Goal: Information Seeking & Learning: Learn about a topic

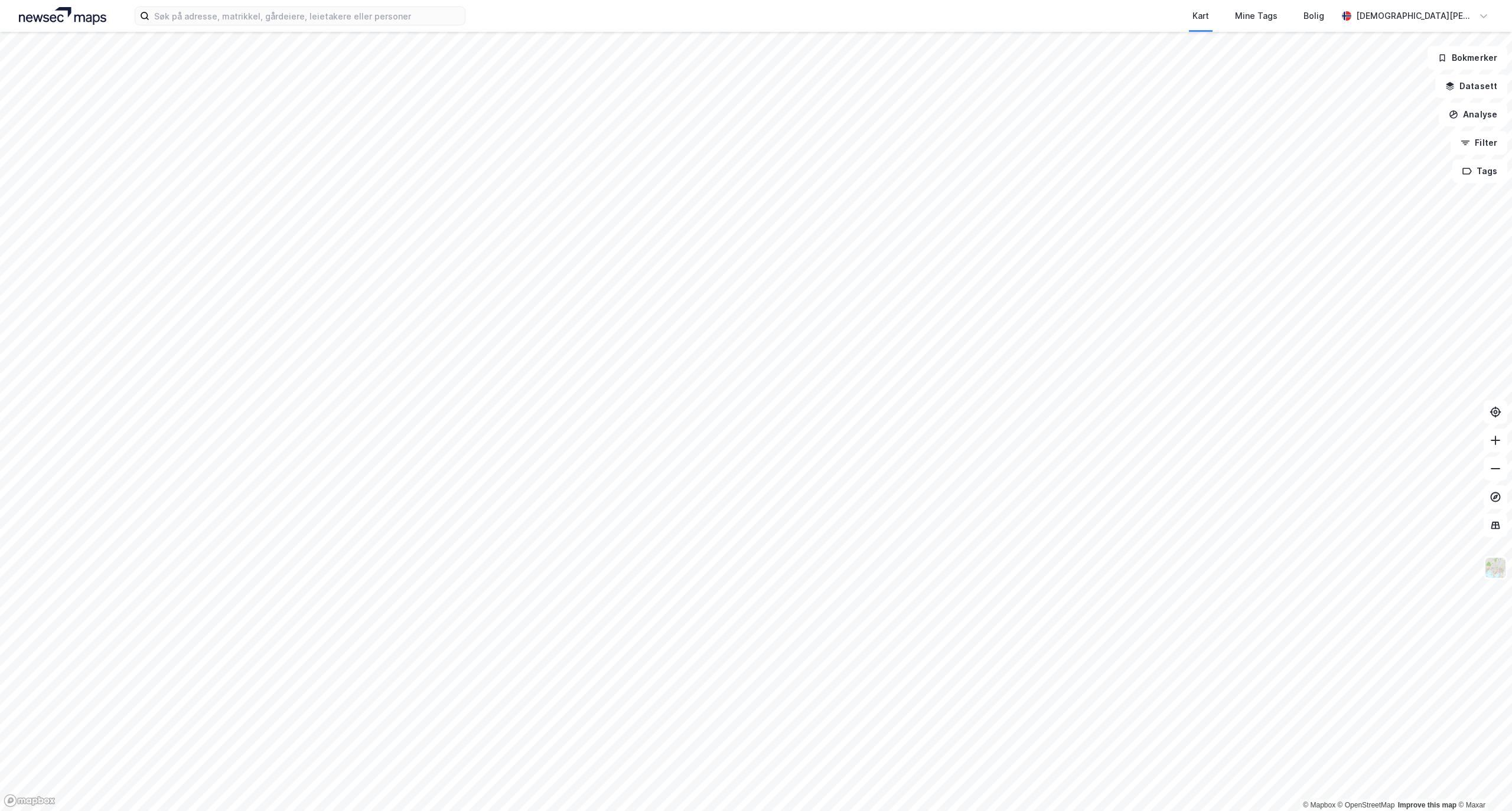
click at [891, 24] on div "Kart Mine Tags Bolig [PERSON_NAME] © Mapbox © OpenStreetMap Improve this map © …" at bounding box center [756, 405] width 1512 height 811
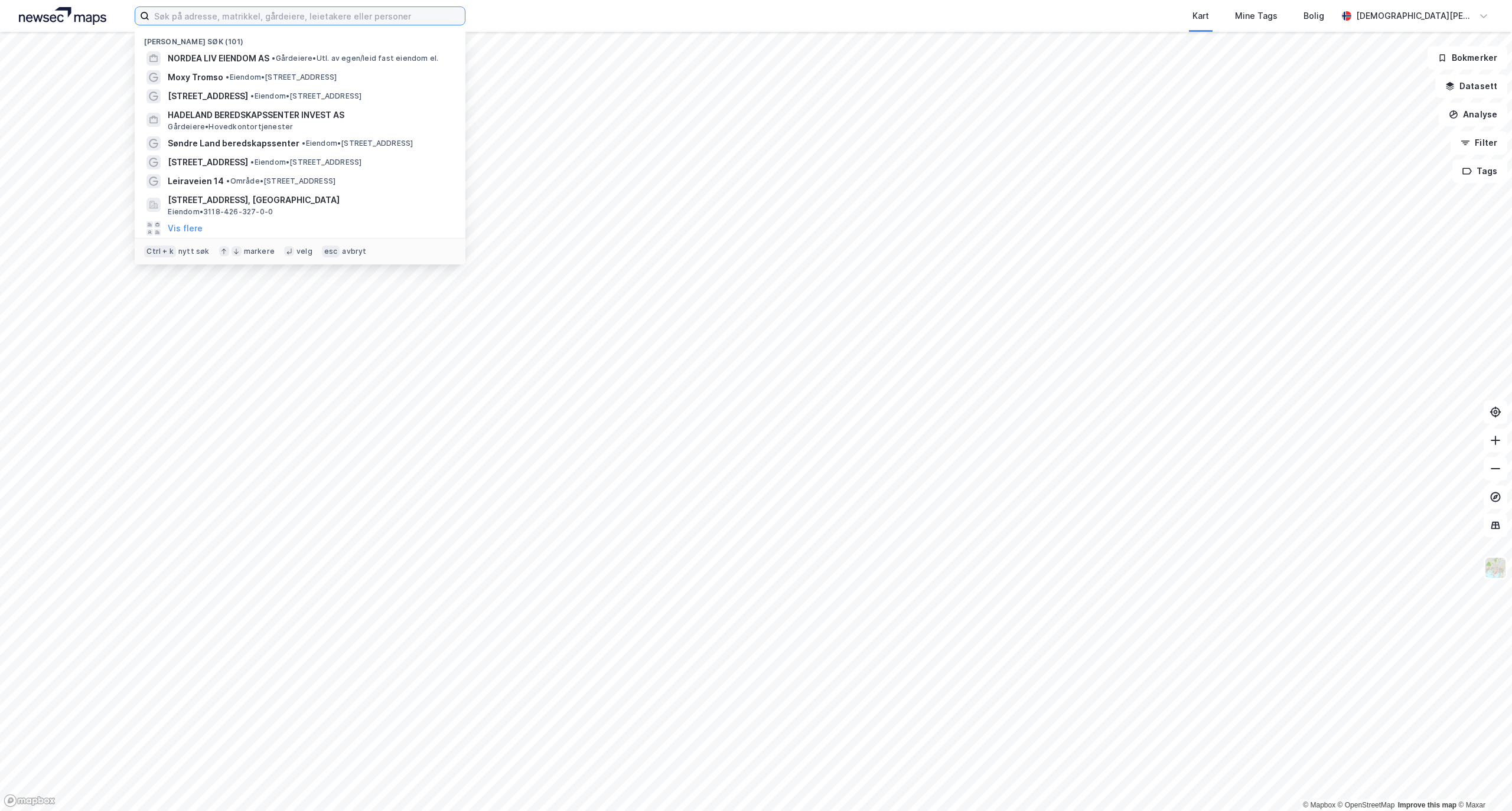
click at [298, 15] on input at bounding box center [307, 15] width 315 height 18
paste input "Moseidsletta 32"
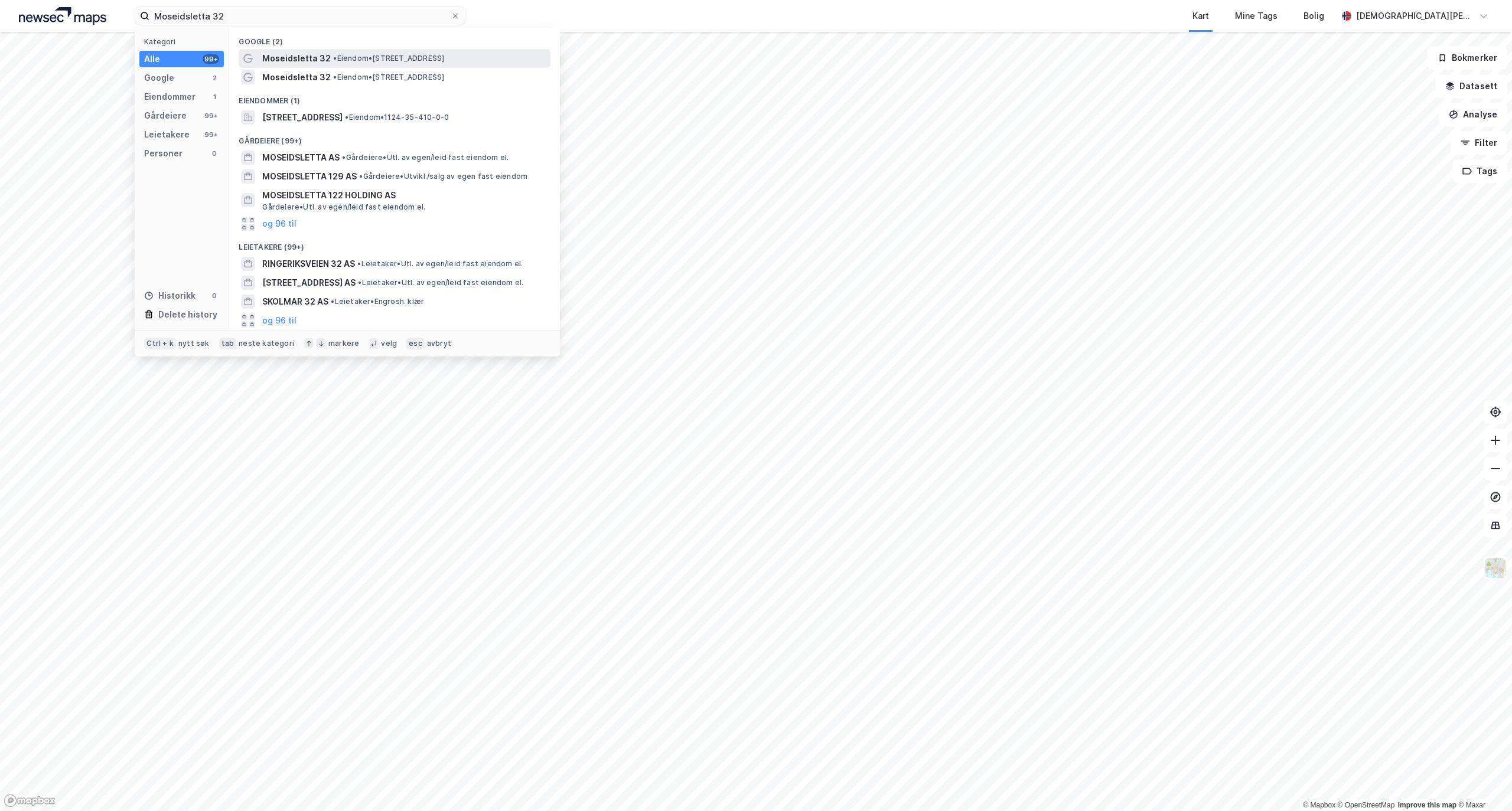
click at [308, 54] on span "Moseidsletta 32" at bounding box center [296, 58] width 69 height 15
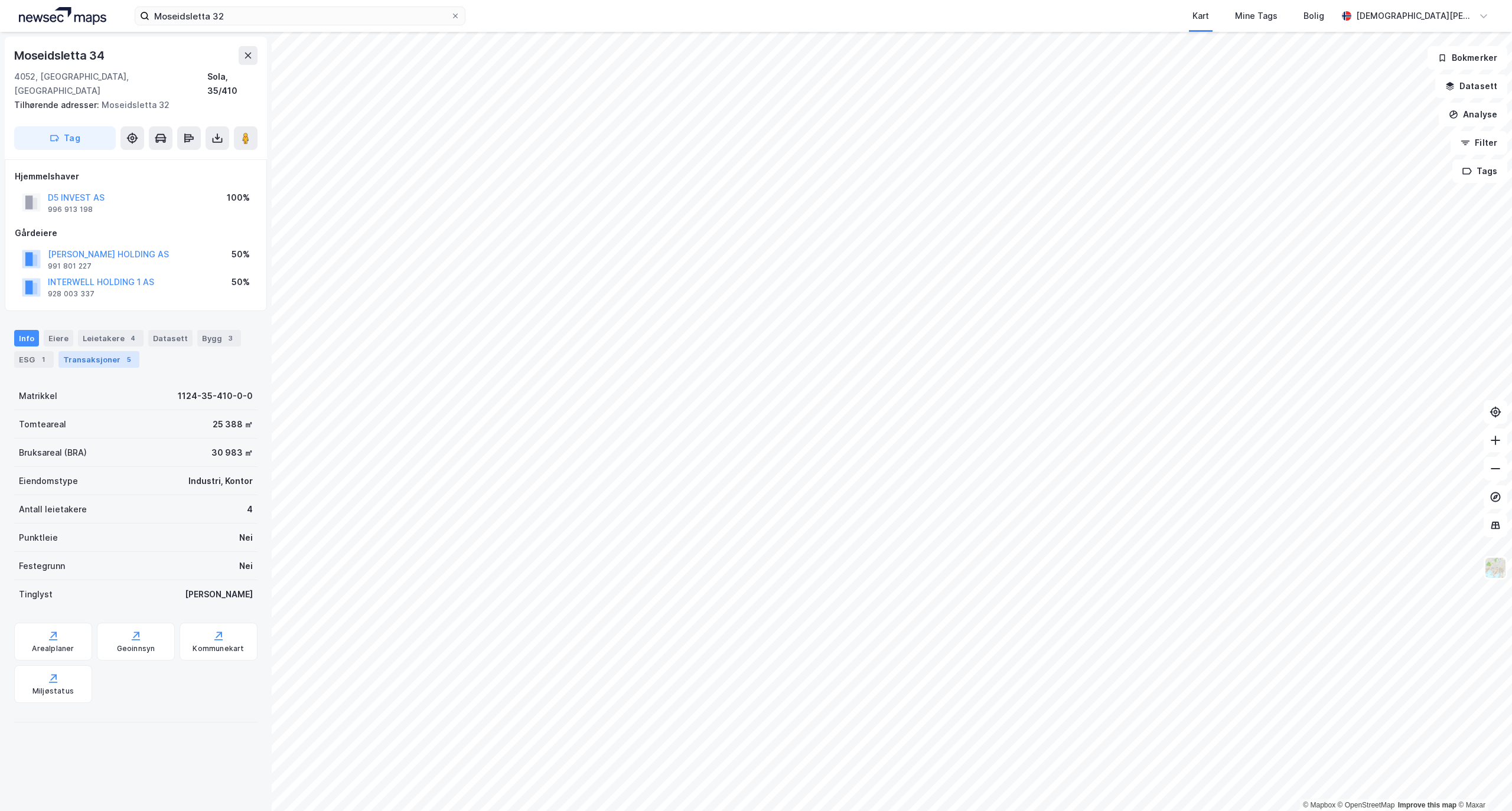
click at [102, 351] on div "Transaksjoner 5" at bounding box center [99, 359] width 81 height 16
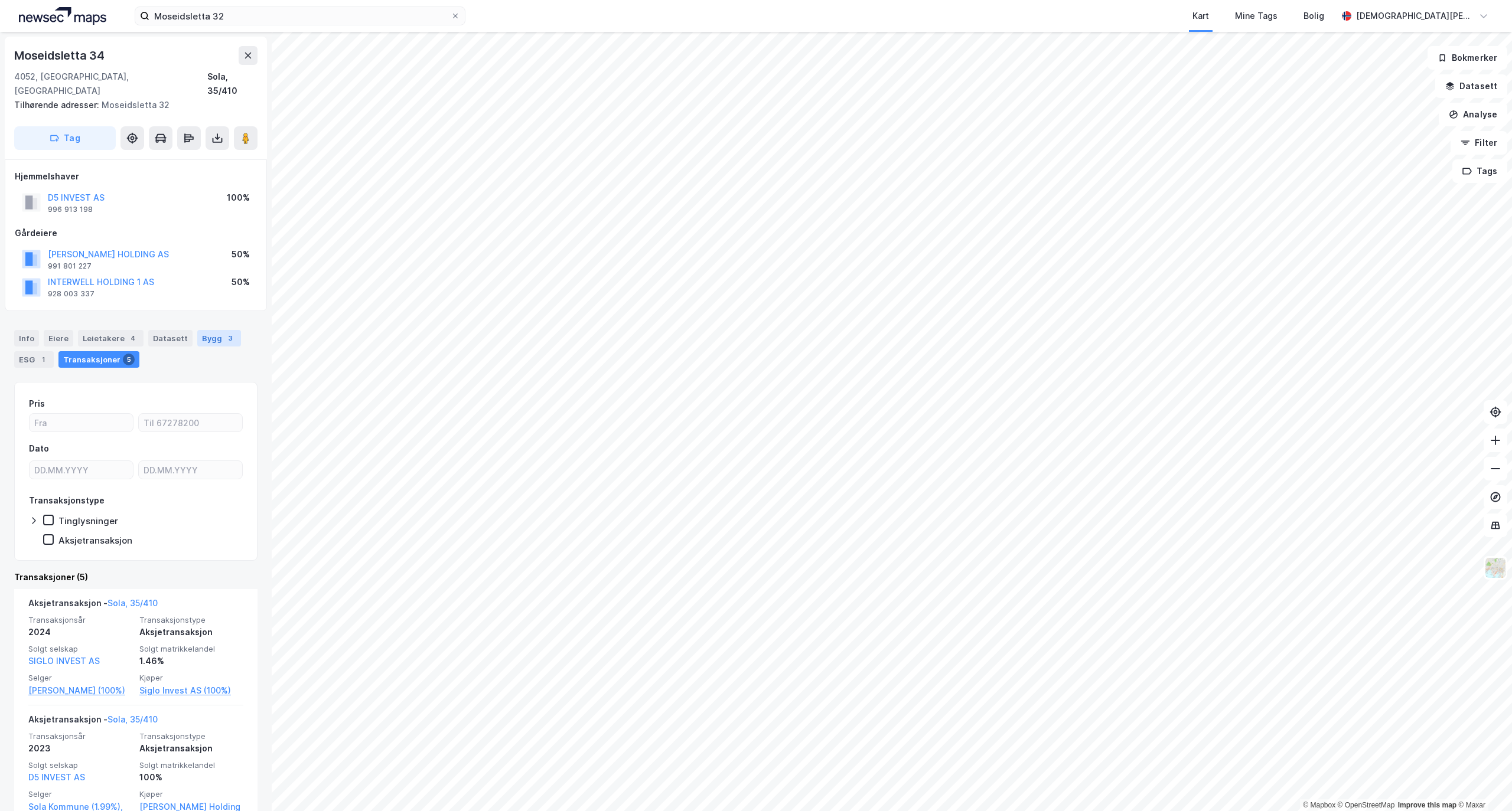
click at [200, 330] on div "Bygg 3" at bounding box center [218, 337] width 44 height 16
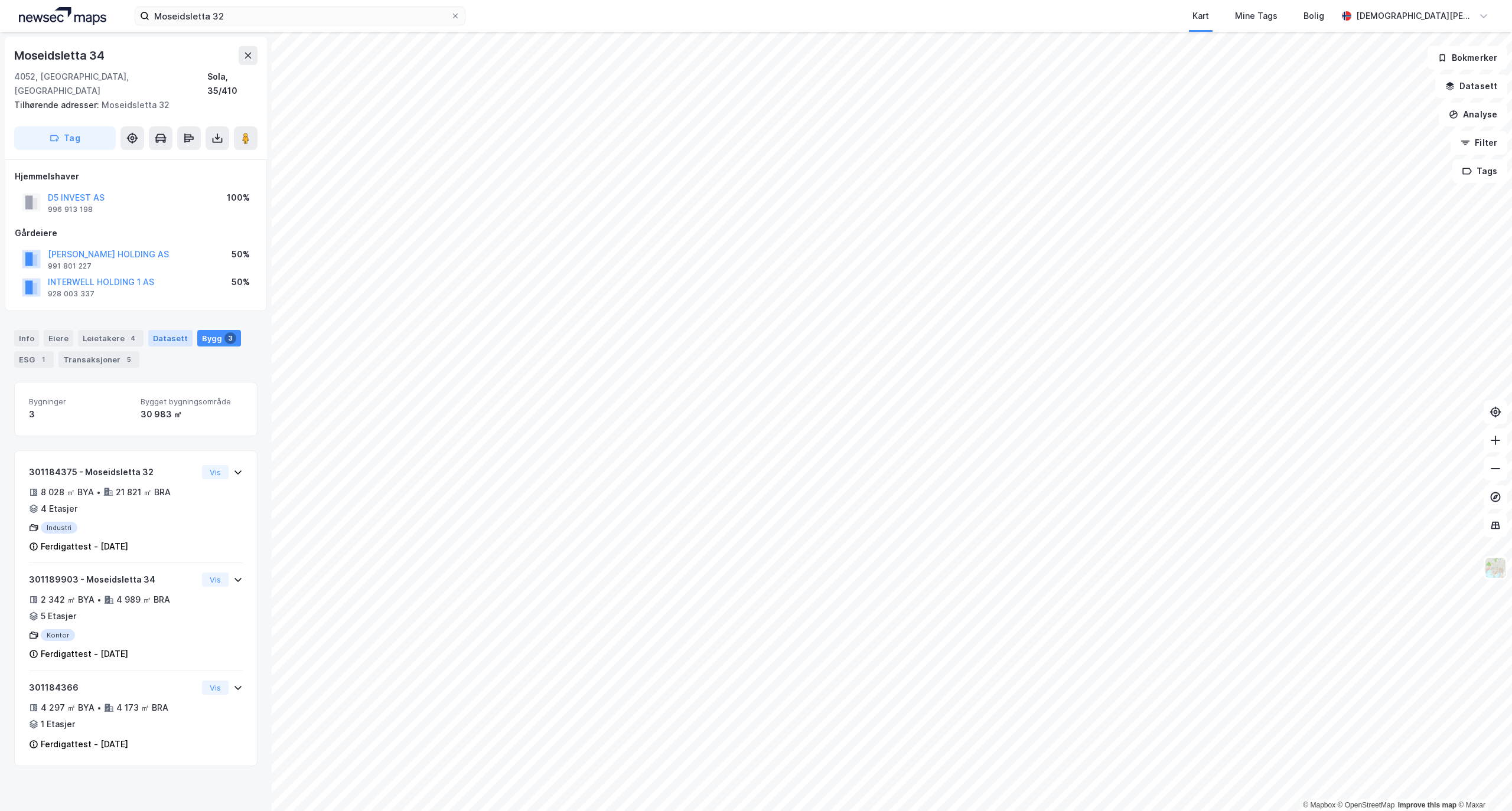
click at [165, 330] on div "Datasett" at bounding box center [170, 337] width 45 height 16
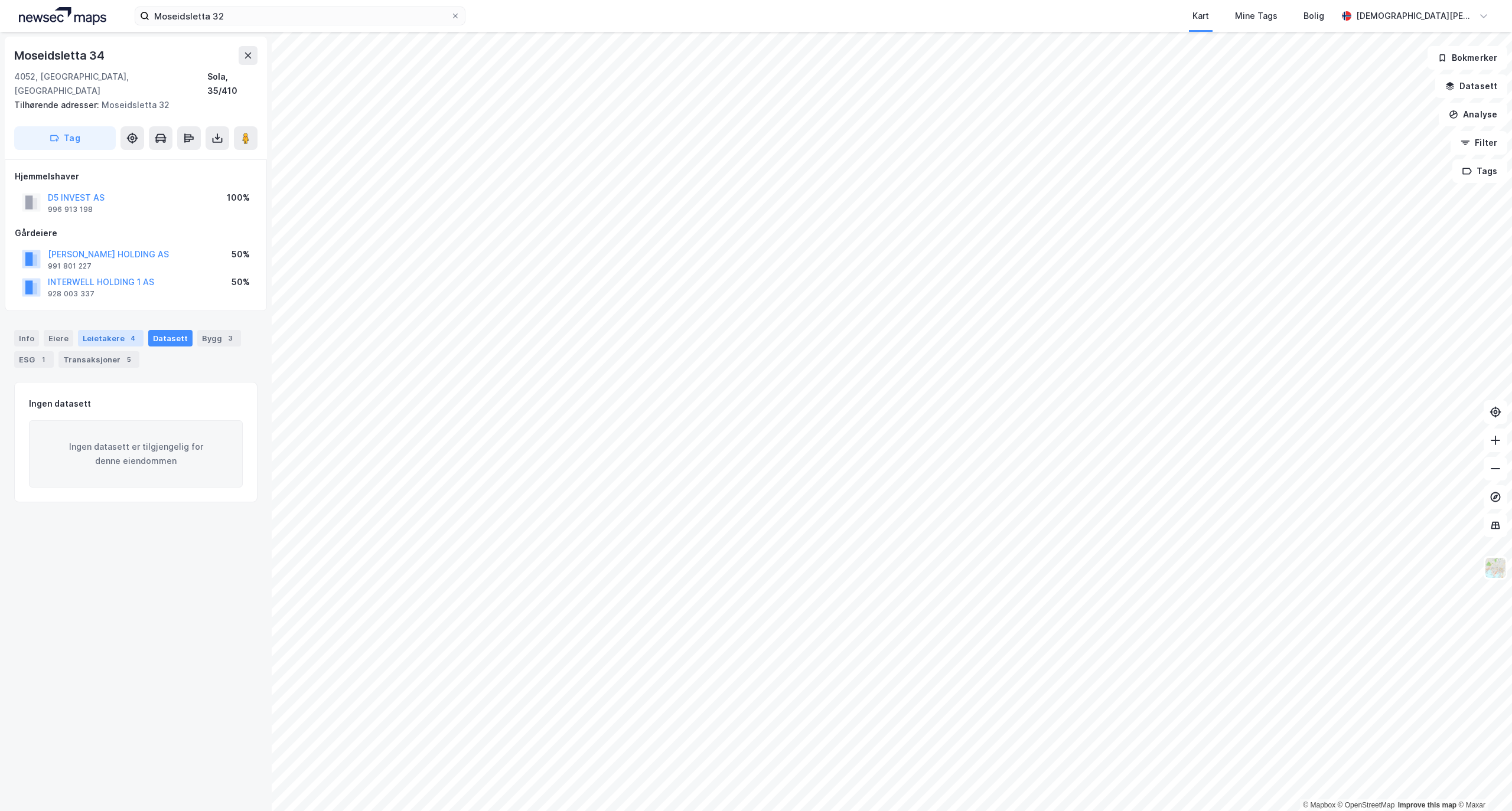
click at [119, 330] on div "Leietakere 4" at bounding box center [111, 337] width 66 height 16
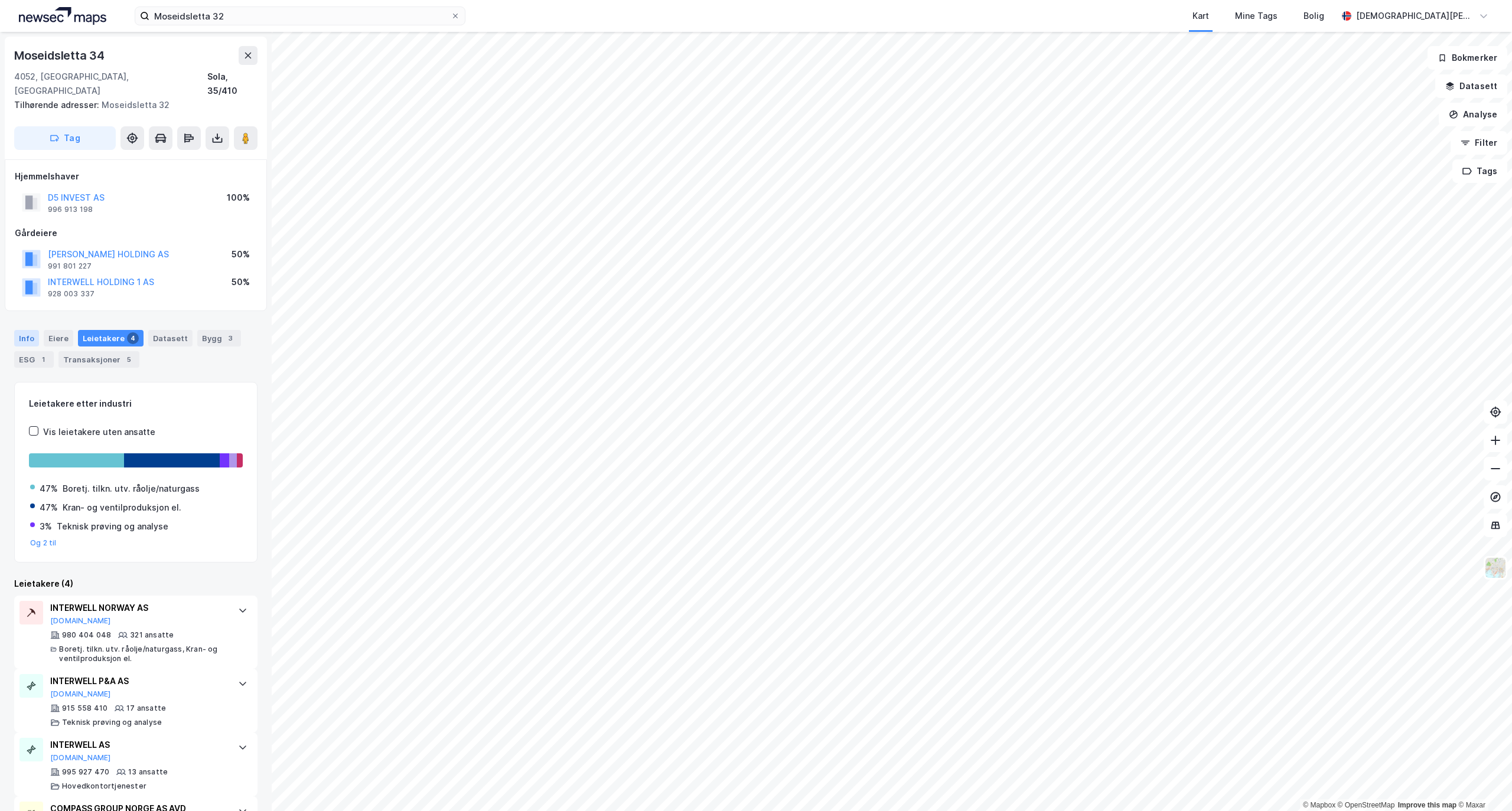
click at [20, 330] on div "Info" at bounding box center [27, 337] width 25 height 16
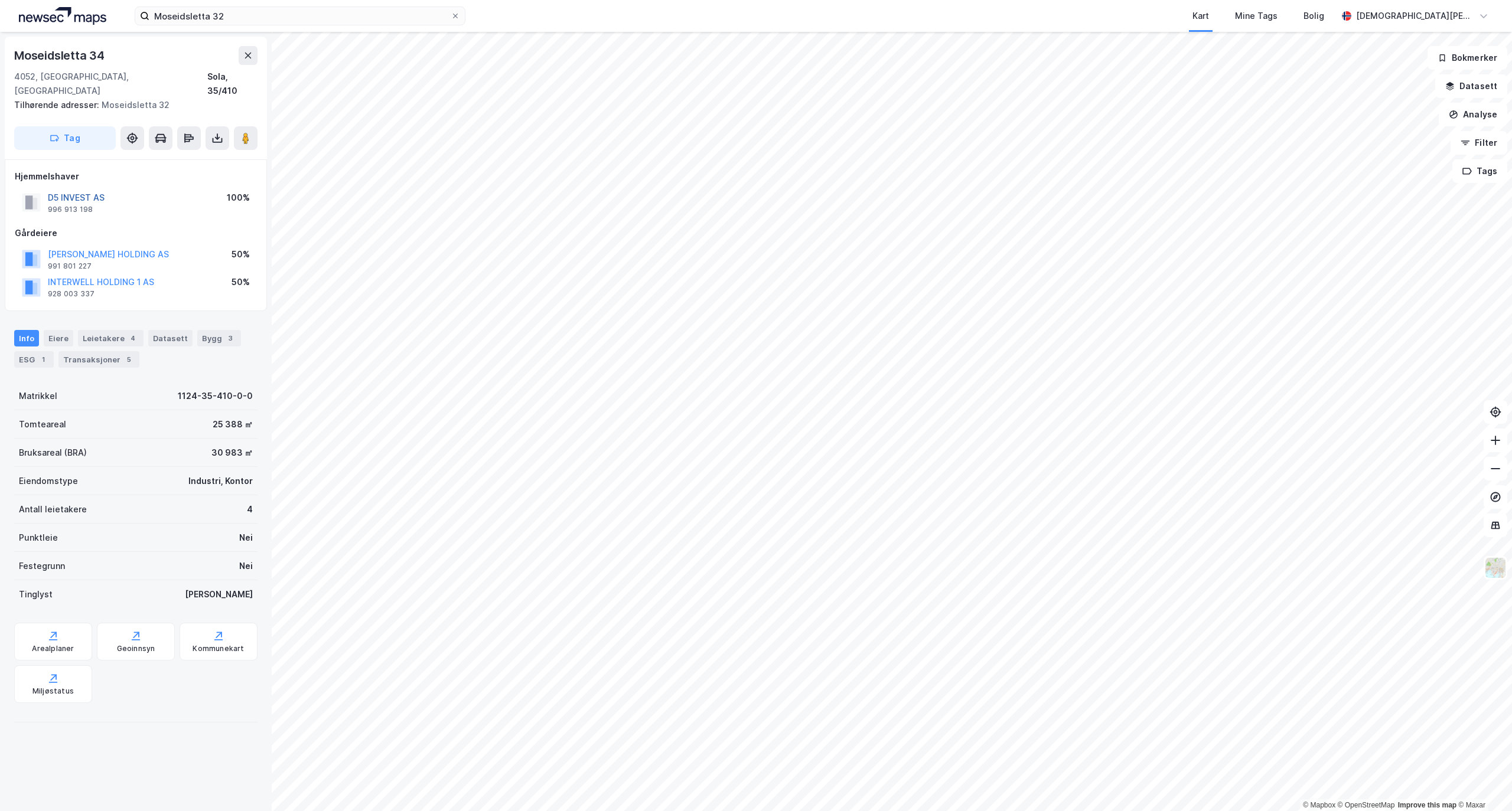
click at [0, 0] on button "D5 INVEST AS" at bounding box center [0, 0] width 0 height 0
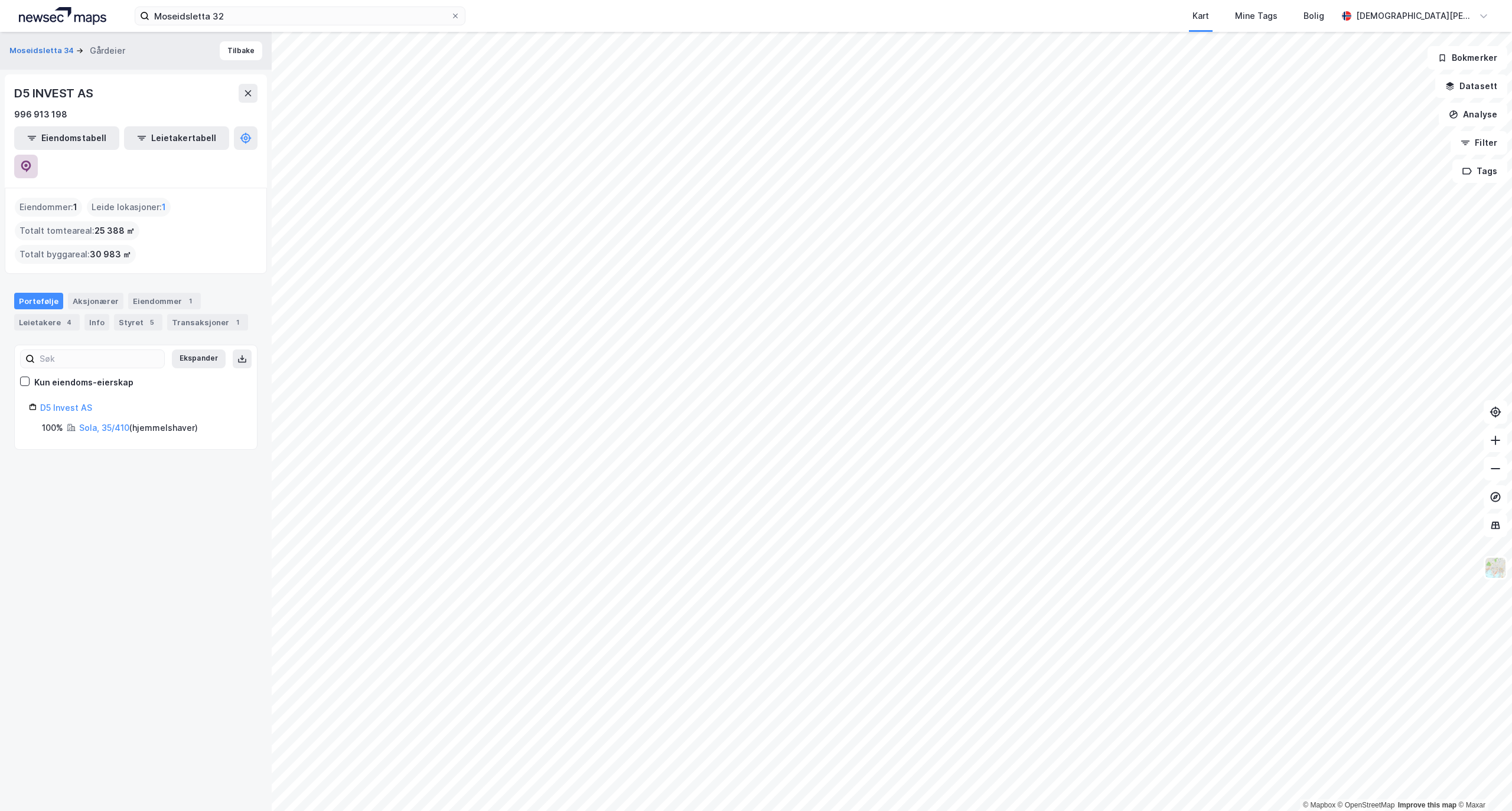
click at [32, 161] on icon at bounding box center [27, 167] width 10 height 12
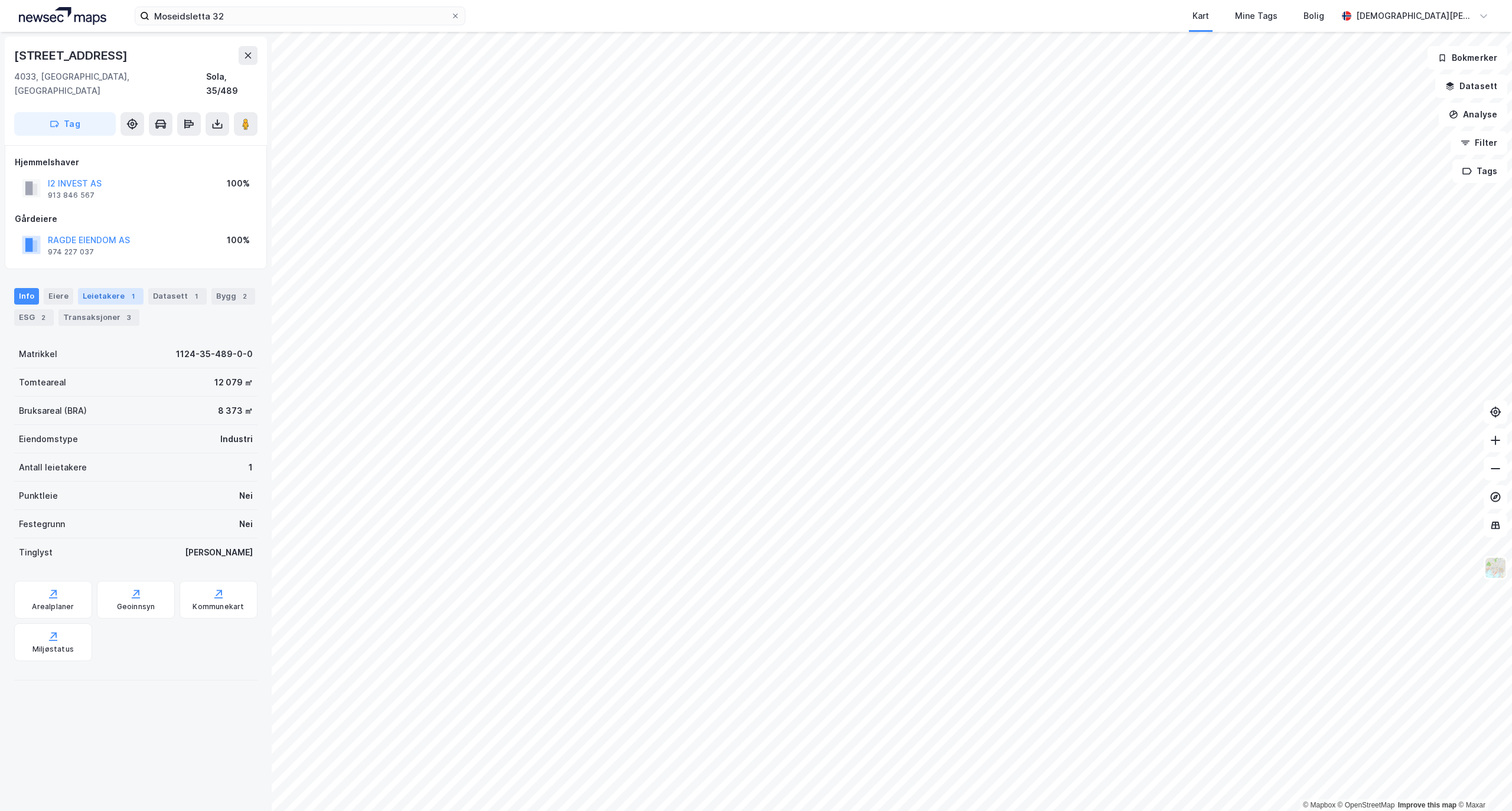
click at [127, 290] on div "1" at bounding box center [133, 296] width 12 height 12
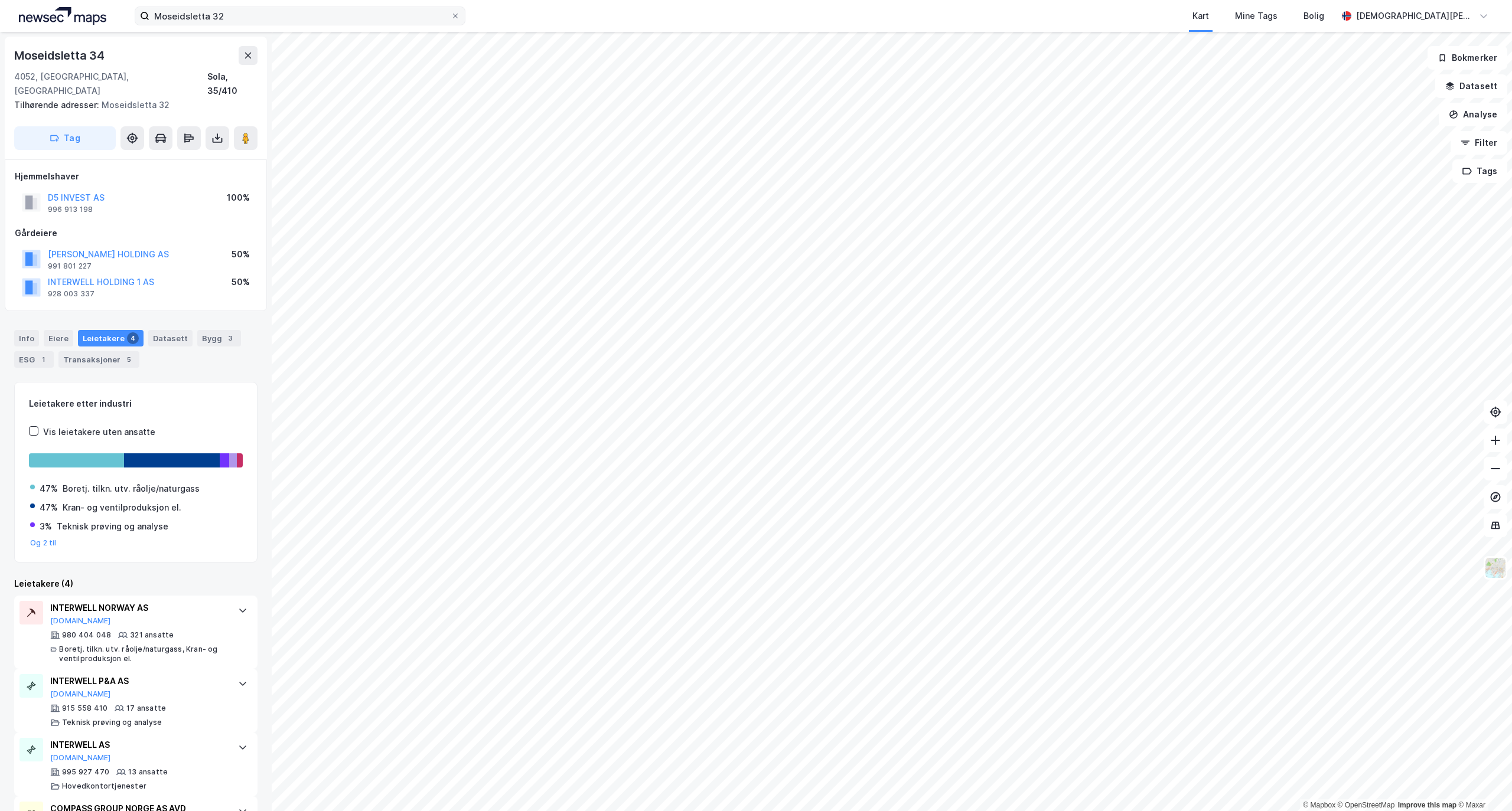
click at [292, 9] on div "Moseidsletta 32 Kart Mine Tags Bolig Christian Westad" at bounding box center [756, 15] width 1512 height 32
click at [286, 15] on input "Moseidsletta 32" at bounding box center [300, 15] width 302 height 18
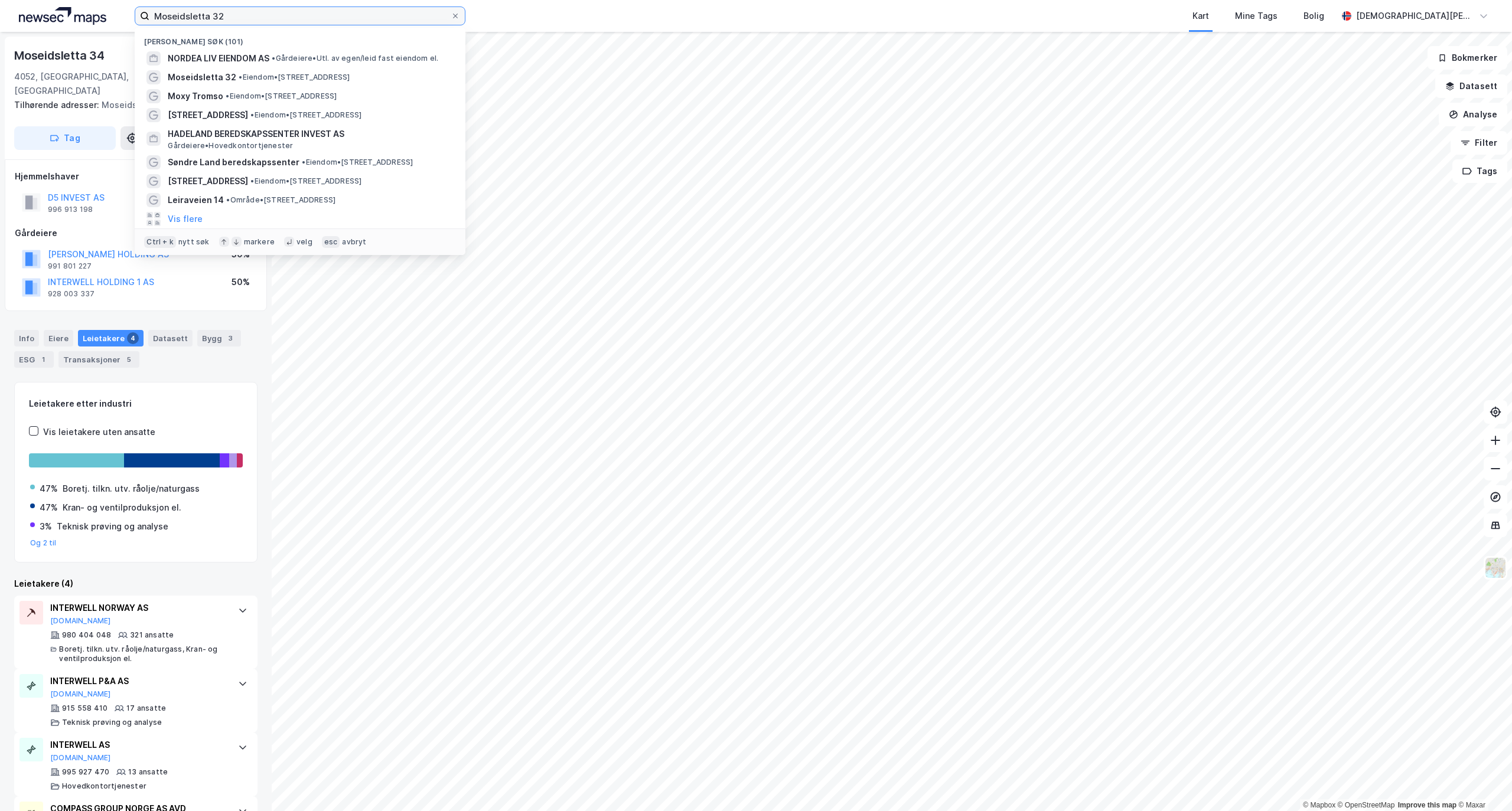
click at [286, 15] on input "Moseidsletta 32" at bounding box center [300, 15] width 302 height 18
paste input "Røynebergsletta 27"
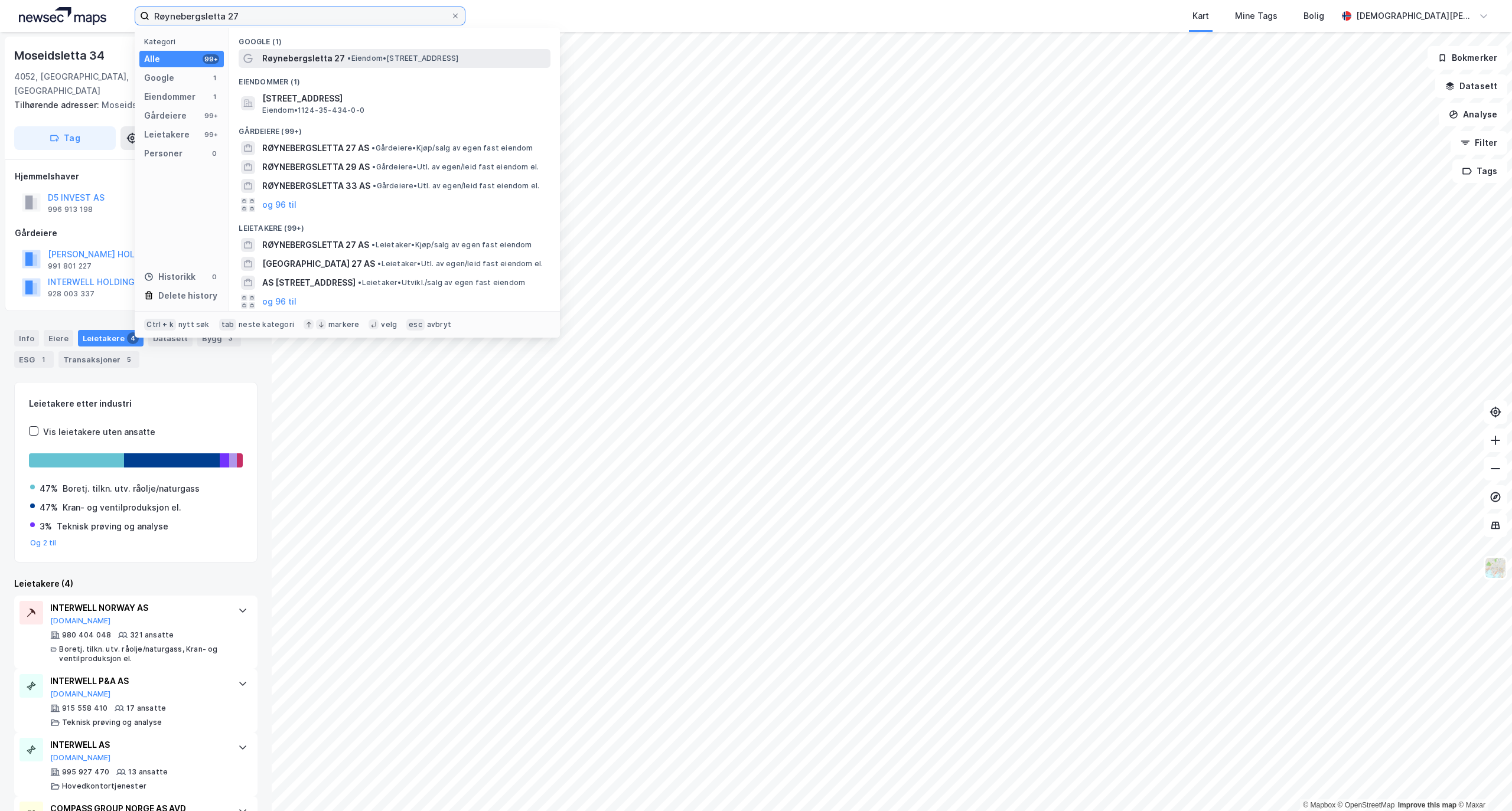
type input "Røynebergsletta 27"
click at [305, 62] on span "Røynebergsletta 27" at bounding box center [303, 58] width 83 height 15
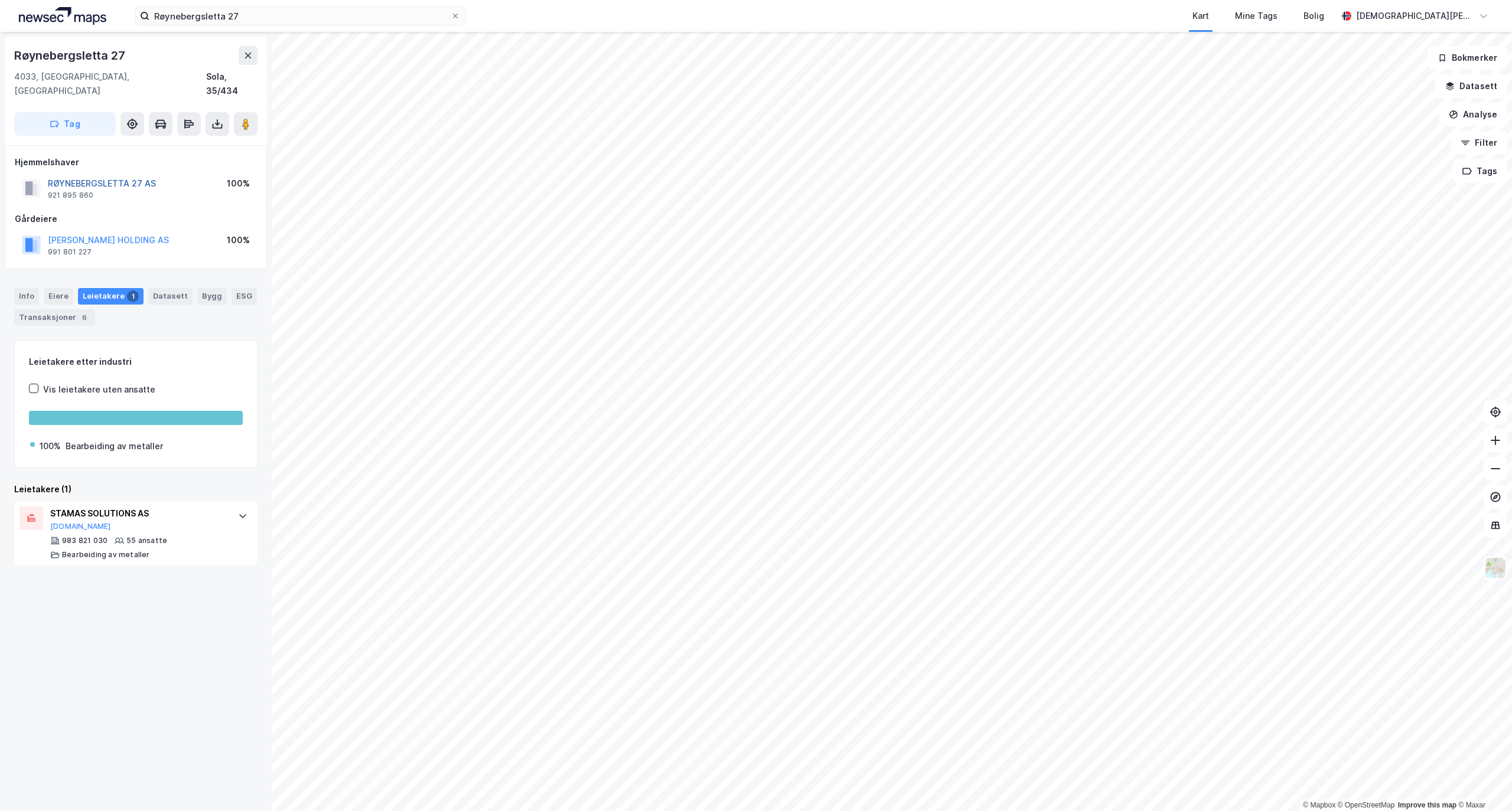
click at [0, 0] on button "RØYNEBERGSLETTA 27 AS" at bounding box center [0, 0] width 0 height 0
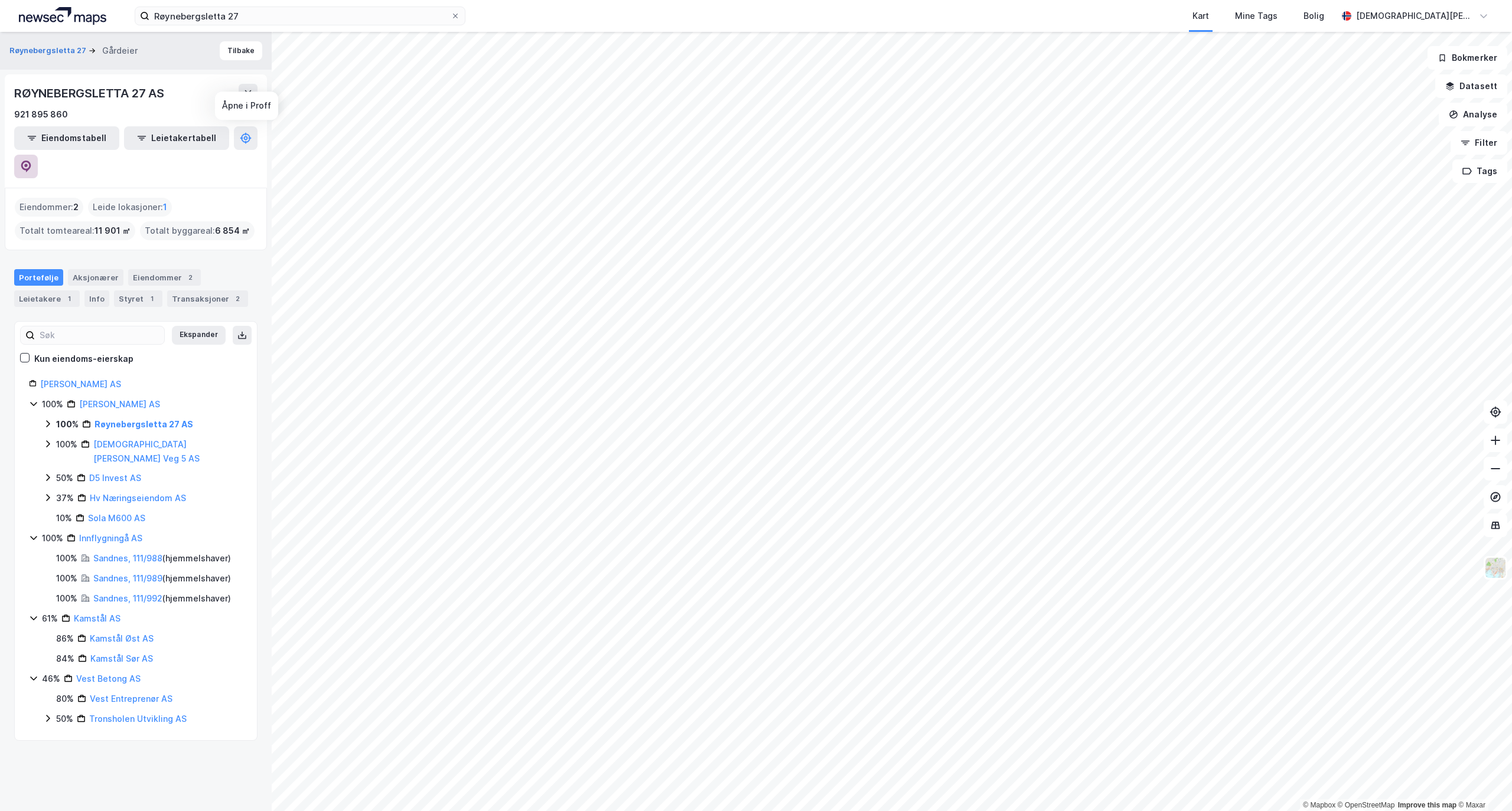
click at [32, 161] on icon at bounding box center [26, 167] width 12 height 12
click at [252, 88] on icon at bounding box center [248, 92] width 9 height 9
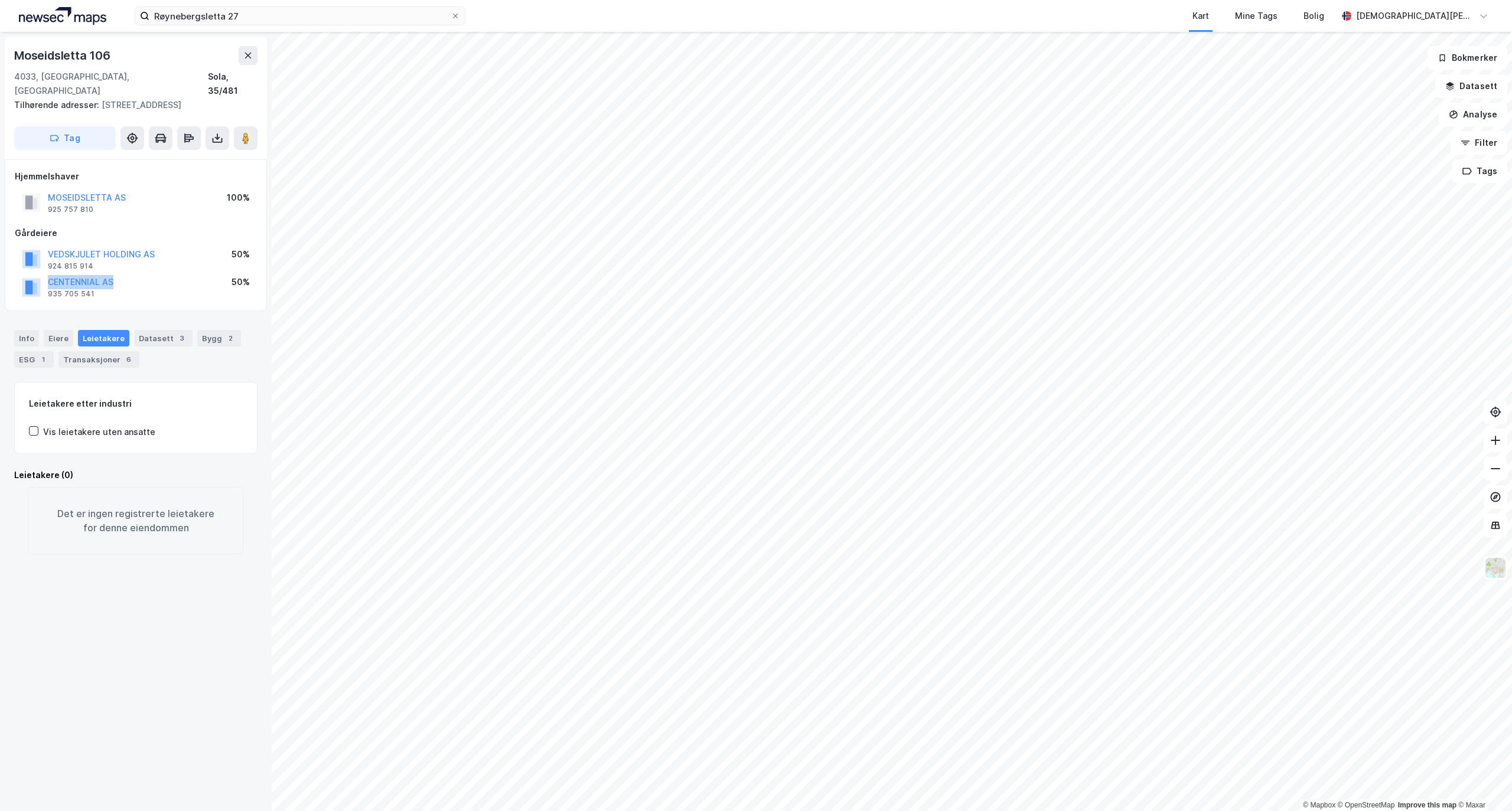
drag, startPoint x: 142, startPoint y: 267, endPoint x: 21, endPoint y: 265, distance: 121.0
click at [21, 273] on div "CENTENNIAL AS 935 705 541 50%" at bounding box center [135, 287] width 242 height 28
drag, startPoint x: 162, startPoint y: 237, endPoint x: 72, endPoint y: 242, distance: 90.1
click at [72, 245] on div "VEDSKJULET HOLDING AS 924 815 914 50%" at bounding box center [135, 259] width 242 height 28
click at [236, 480] on div "Leietakere (0) Det er ingen registrerte leietakere for denne eiendommen" at bounding box center [136, 511] width 243 height 86
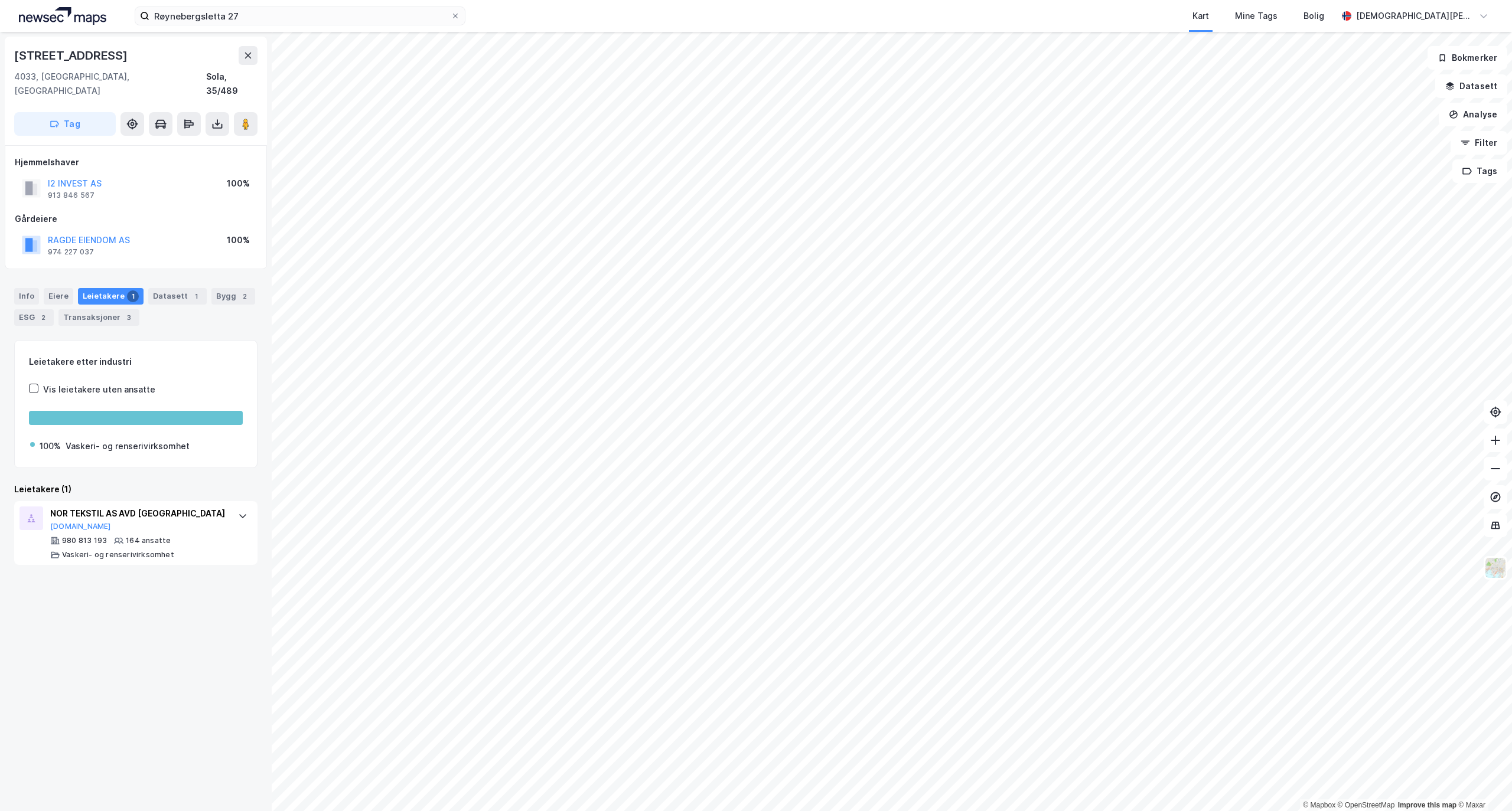
click at [443, 689] on html "Røynebergsletta 27 Kart Mine Tags Bolig Christian Westad © Mapbox © OpenStreetM…" at bounding box center [756, 405] width 1512 height 811
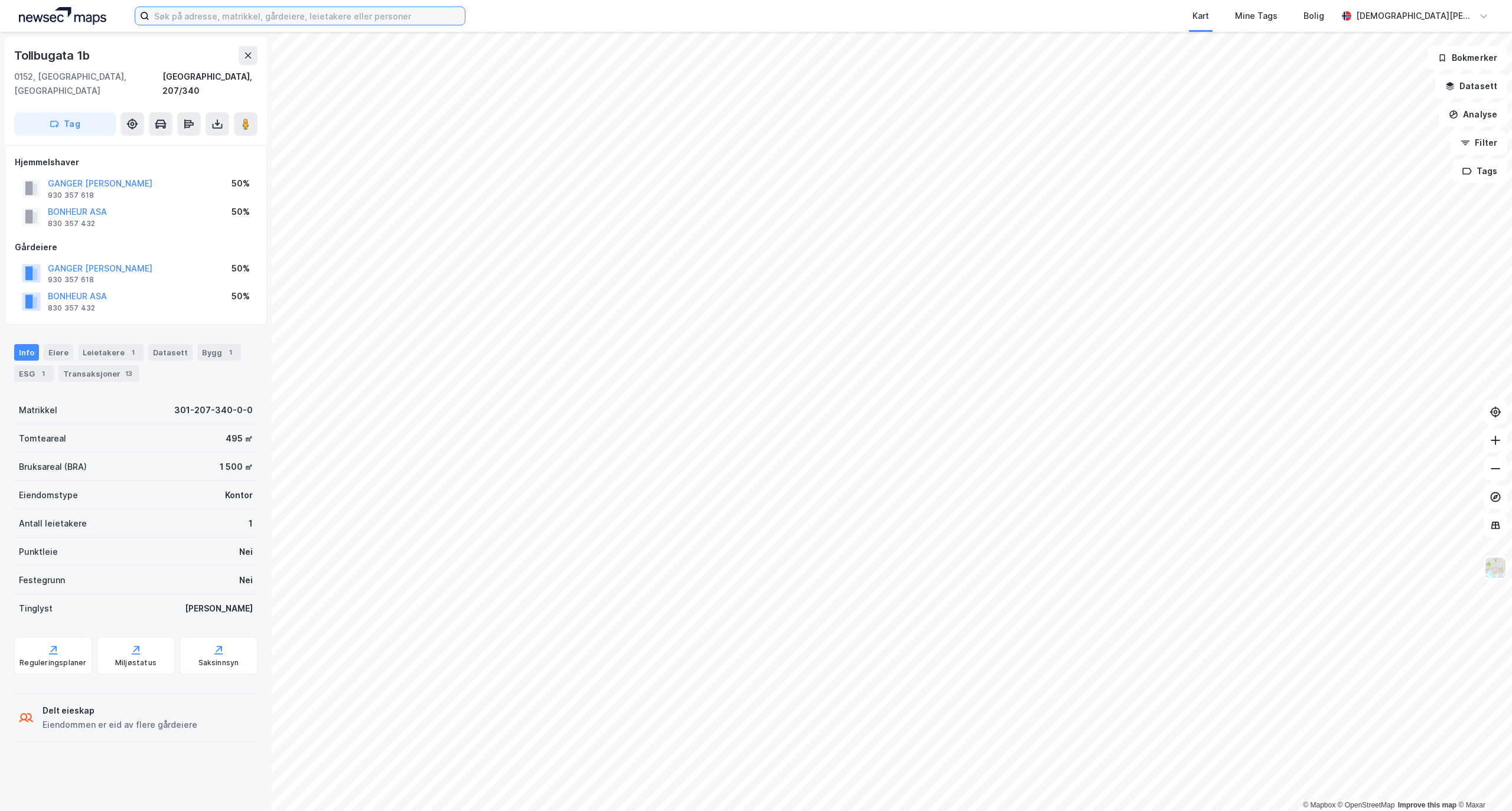
click at [302, 10] on input at bounding box center [307, 15] width 315 height 18
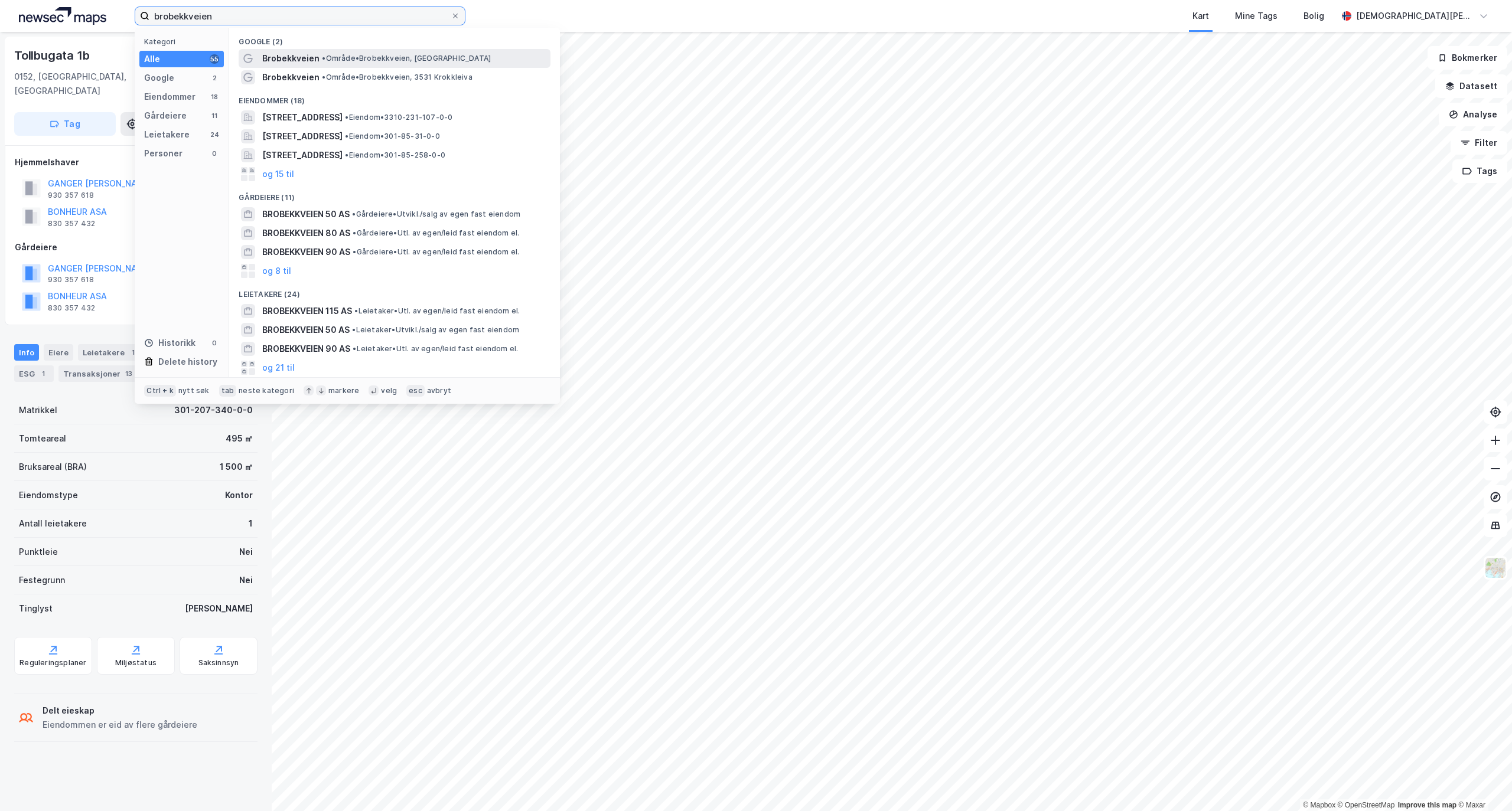
type input "brobekkveien"
click at [325, 52] on div "Brobekkveien • Område • Brobekkveien, Oslo" at bounding box center [405, 58] width 286 height 15
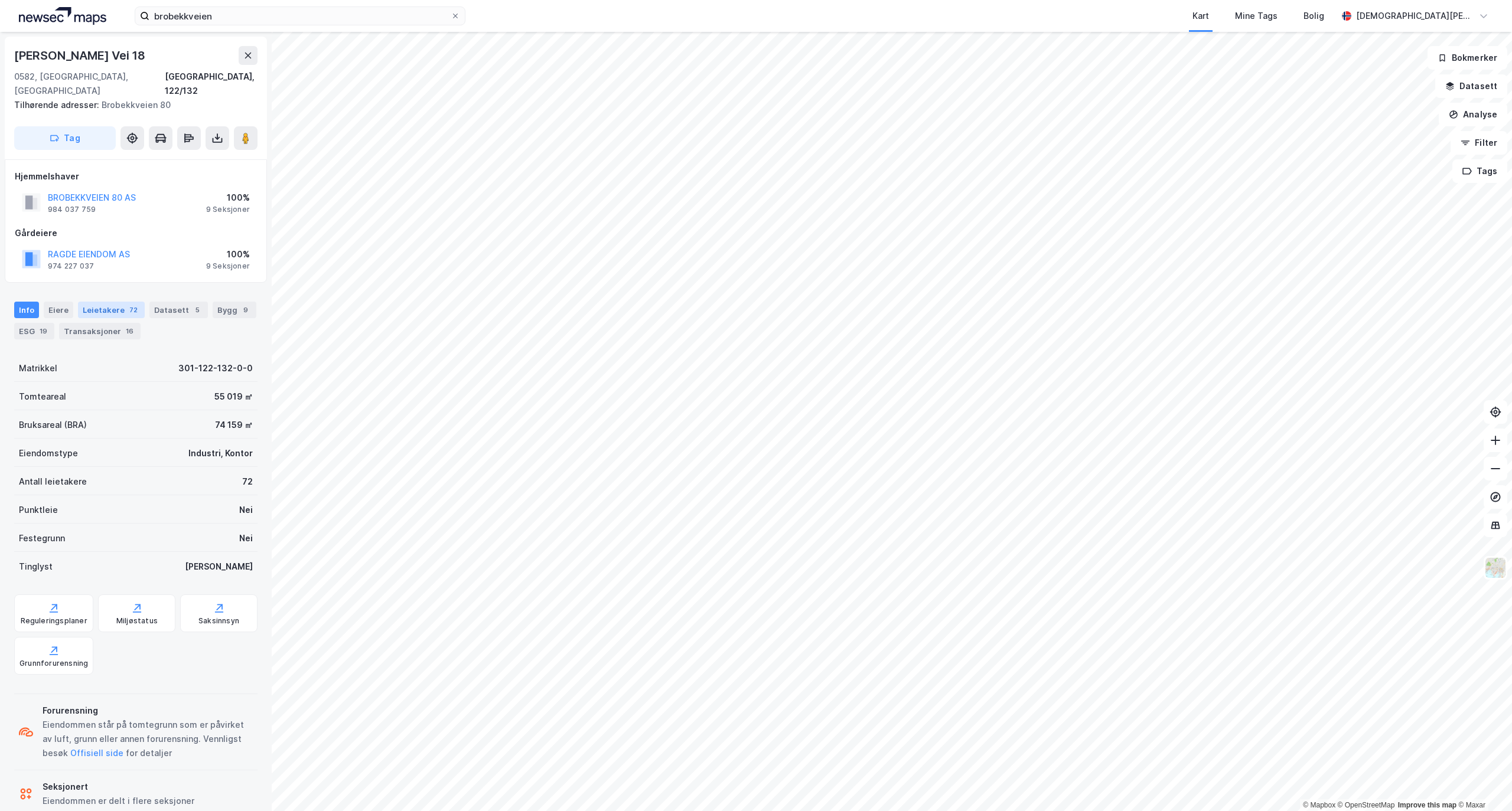
click at [98, 301] on div "Leietakere 72" at bounding box center [111, 309] width 67 height 16
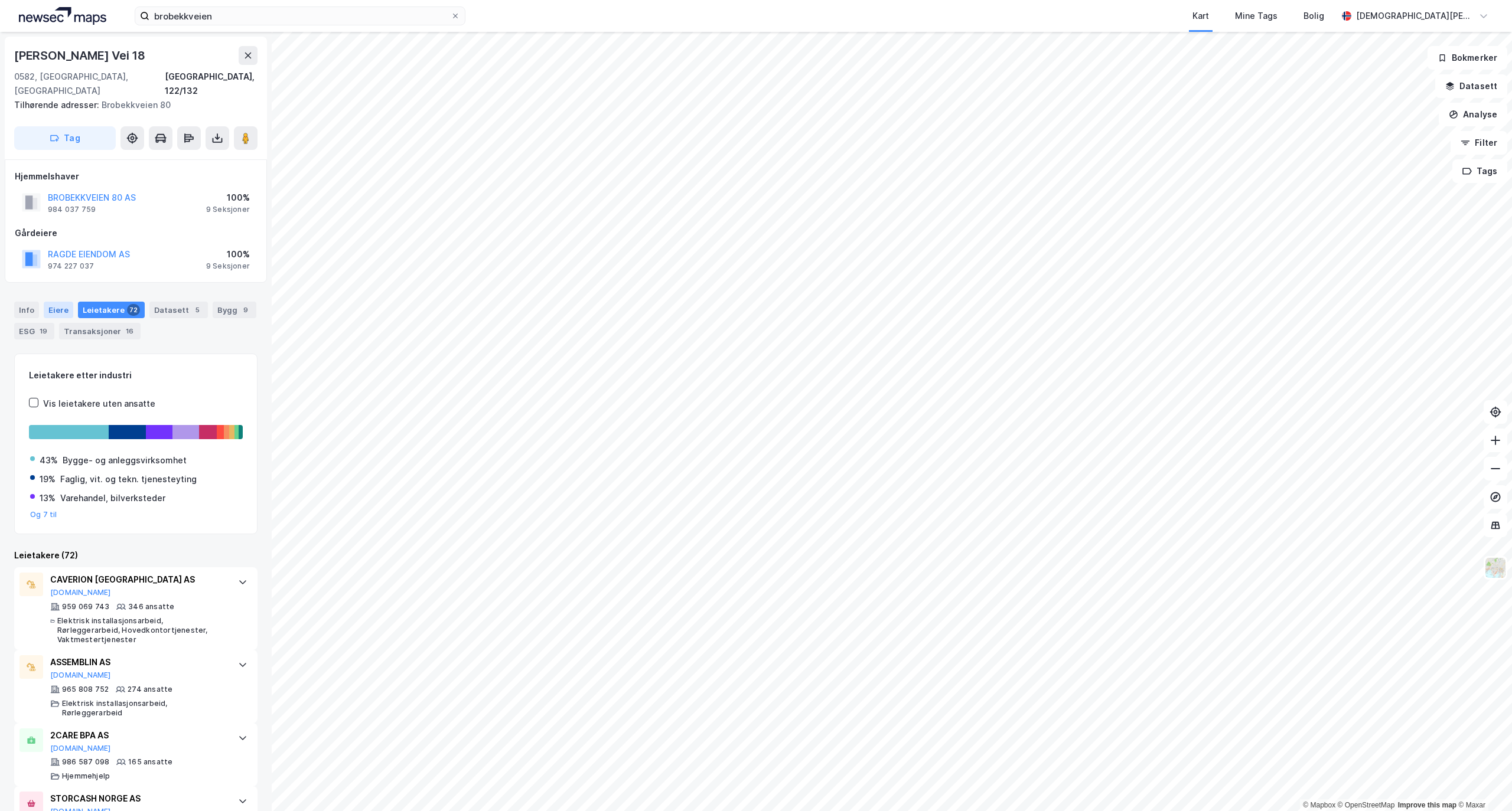
click at [60, 301] on div "Eiere" at bounding box center [58, 309] width 29 height 16
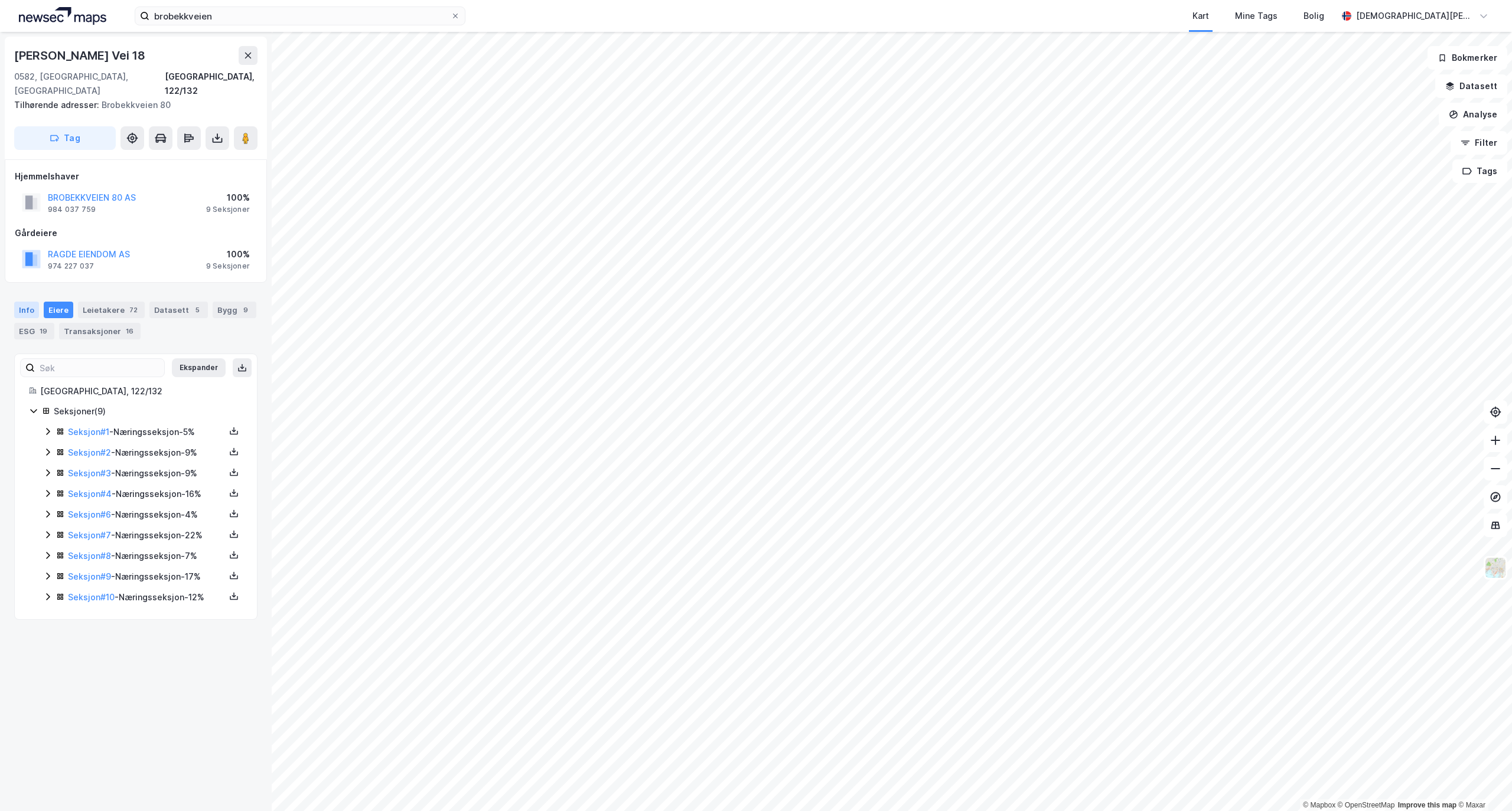
click at [32, 301] on div "Info" at bounding box center [27, 309] width 25 height 16
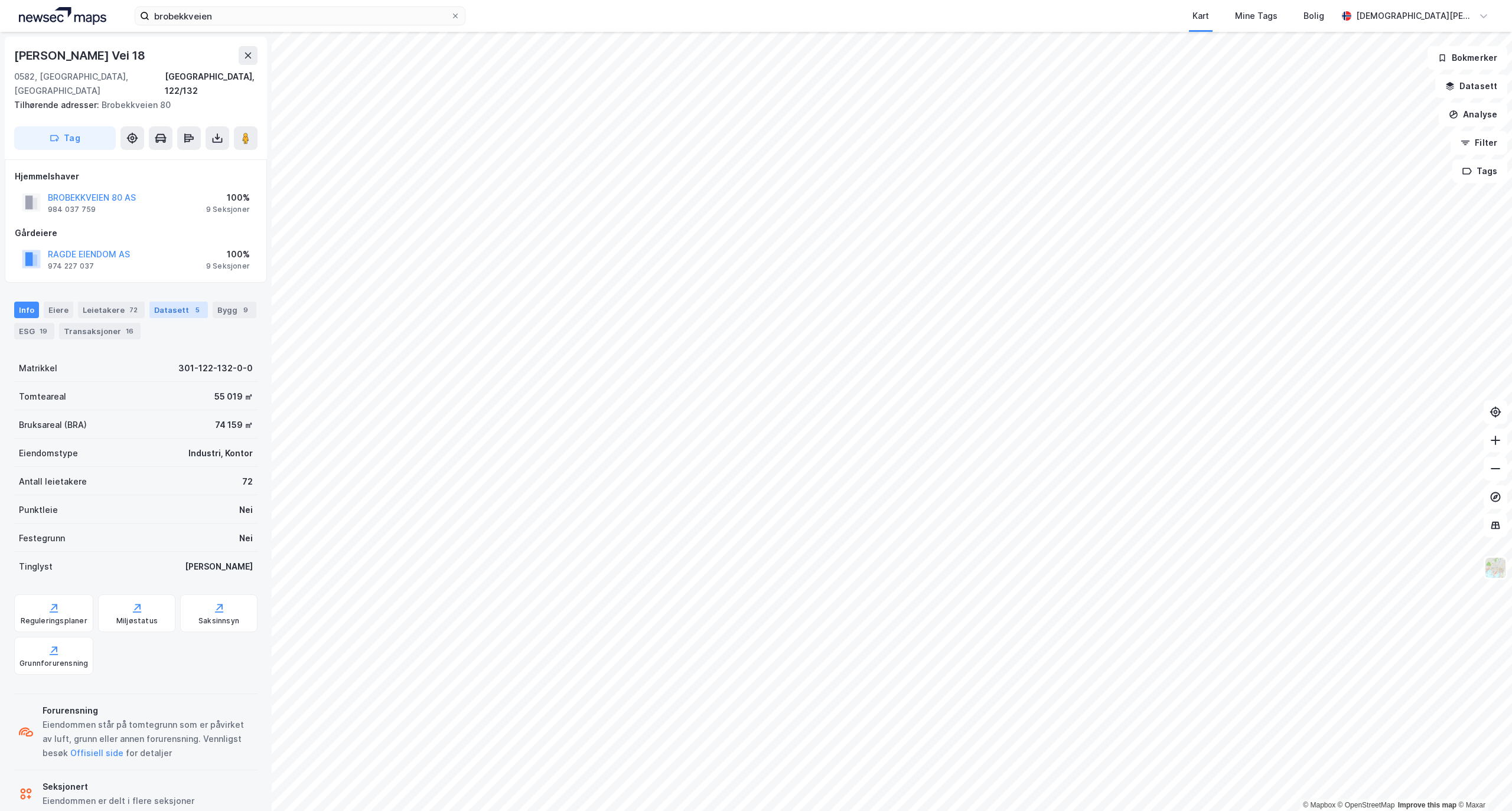
click at [149, 301] on div "Datasett 5" at bounding box center [178, 309] width 58 height 16
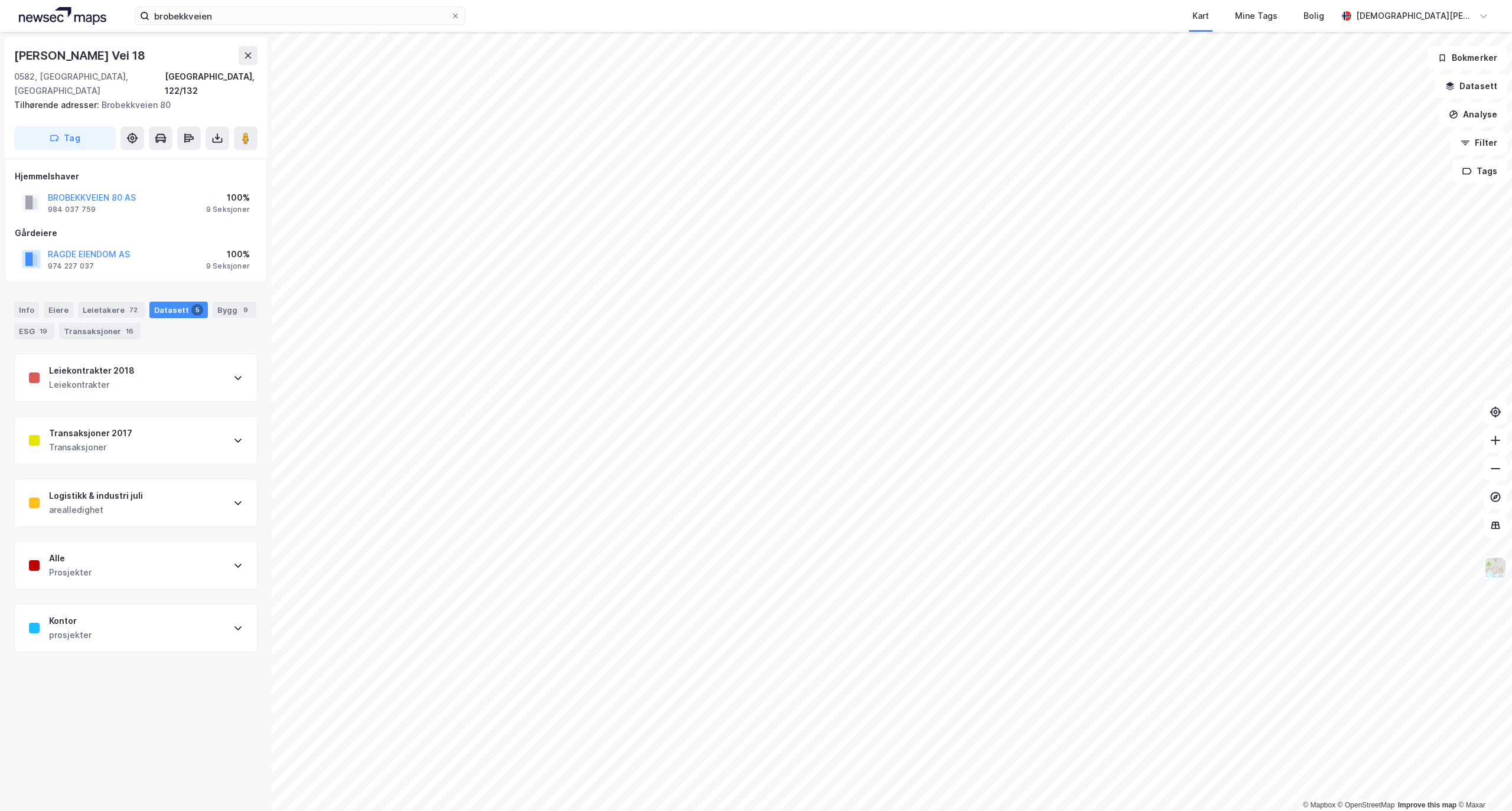
click at [212, 418] on div "Transaksjoner 2017 Transaksjoner" at bounding box center [135, 440] width 242 height 47
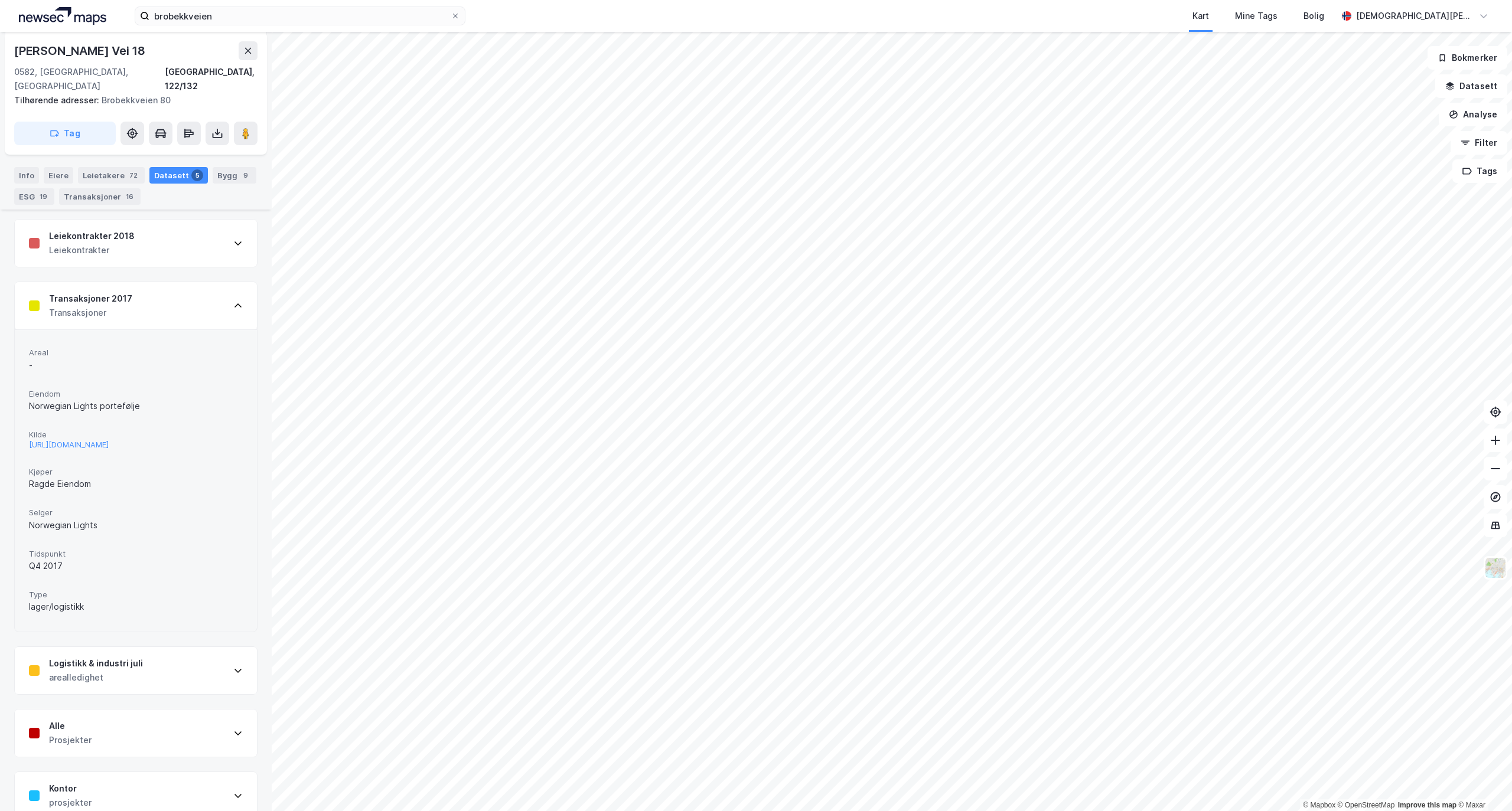
scroll to position [155, 0]
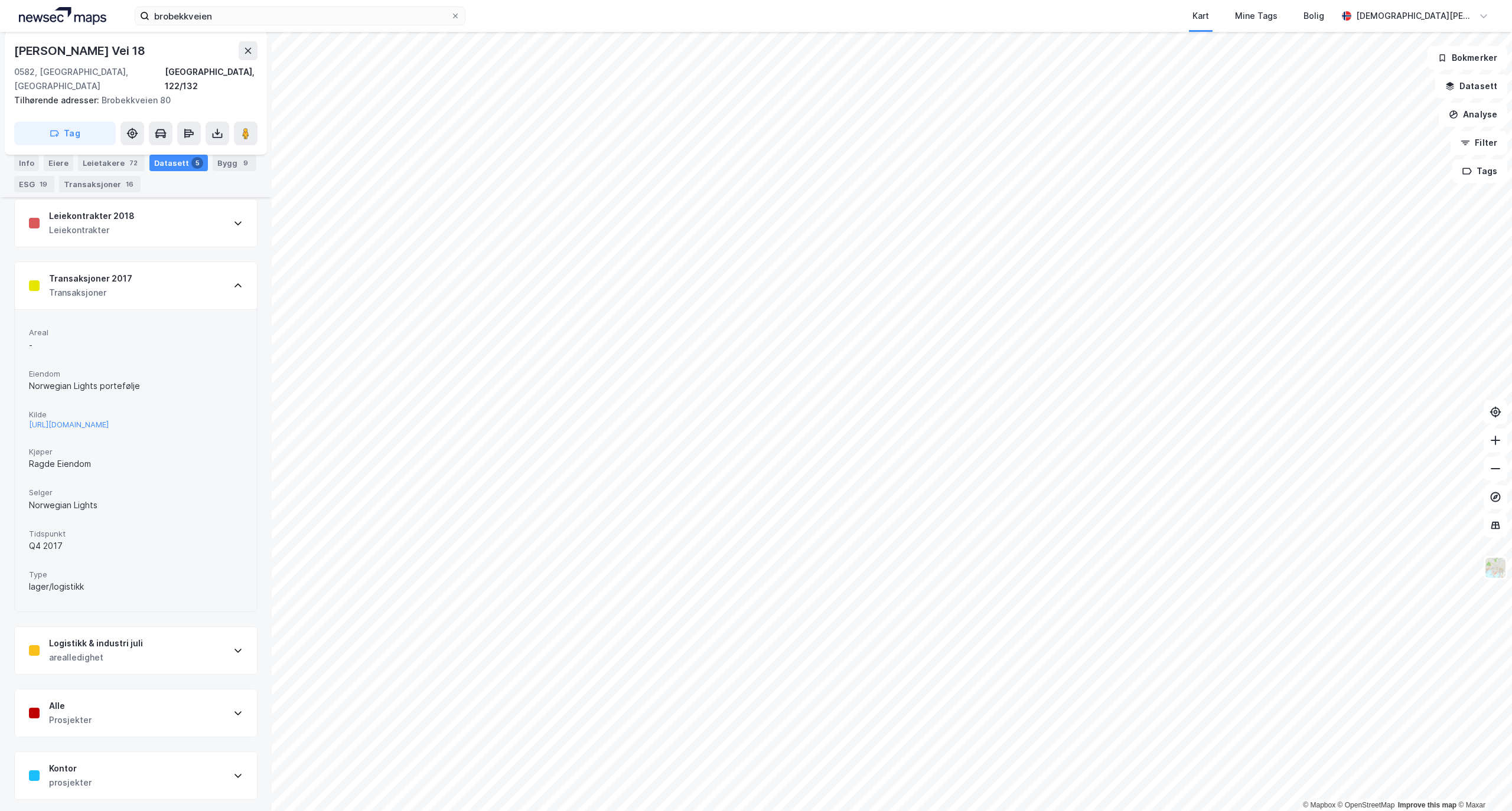
click at [208, 701] on div "Alle Prosjekter" at bounding box center [135, 713] width 242 height 47
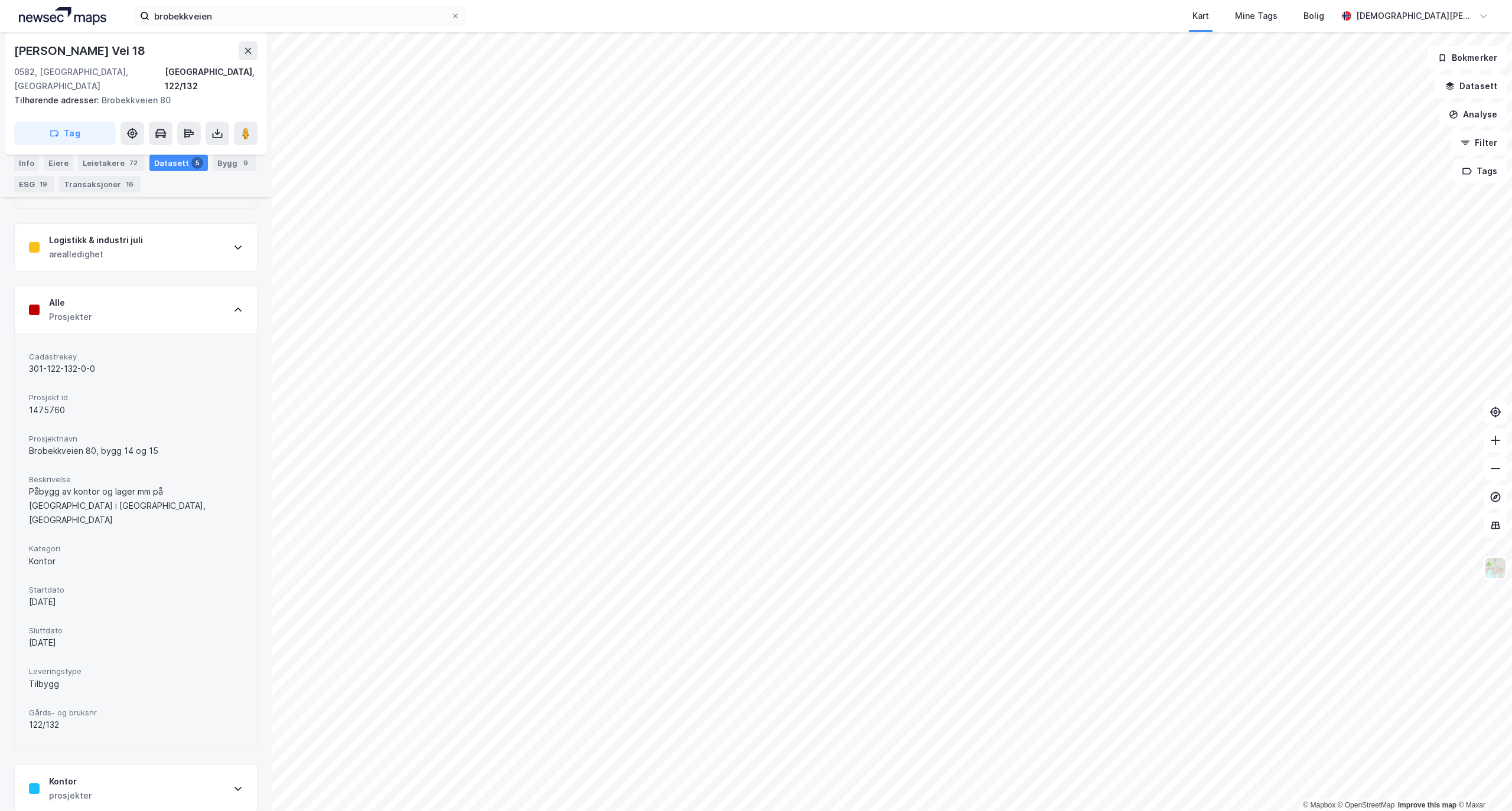
click at [233, 784] on icon at bounding box center [237, 789] width 9 height 9
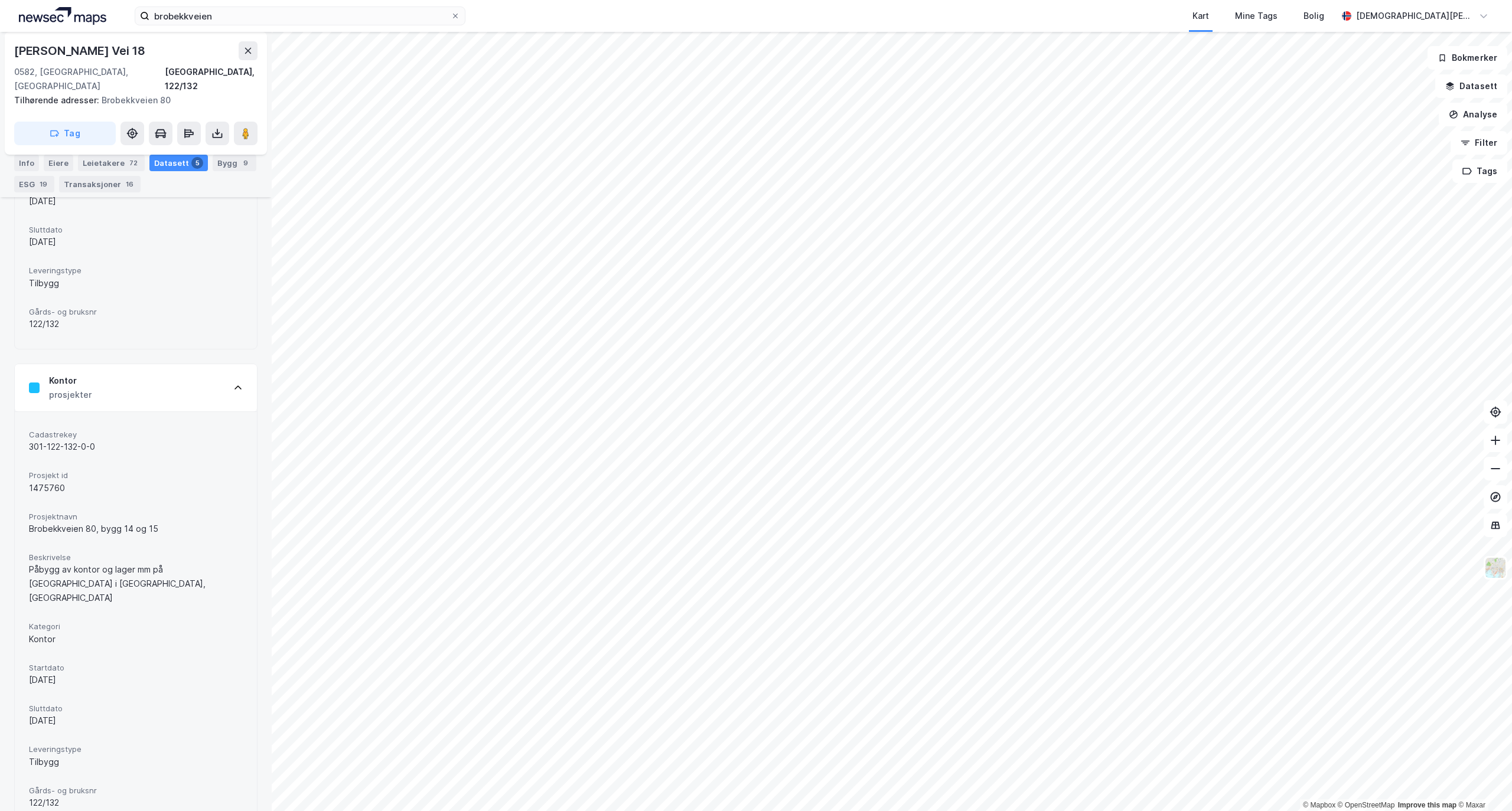
scroll to position [960, 0]
click at [199, 363] on div "Kontor prosjekter" at bounding box center [135, 386] width 242 height 47
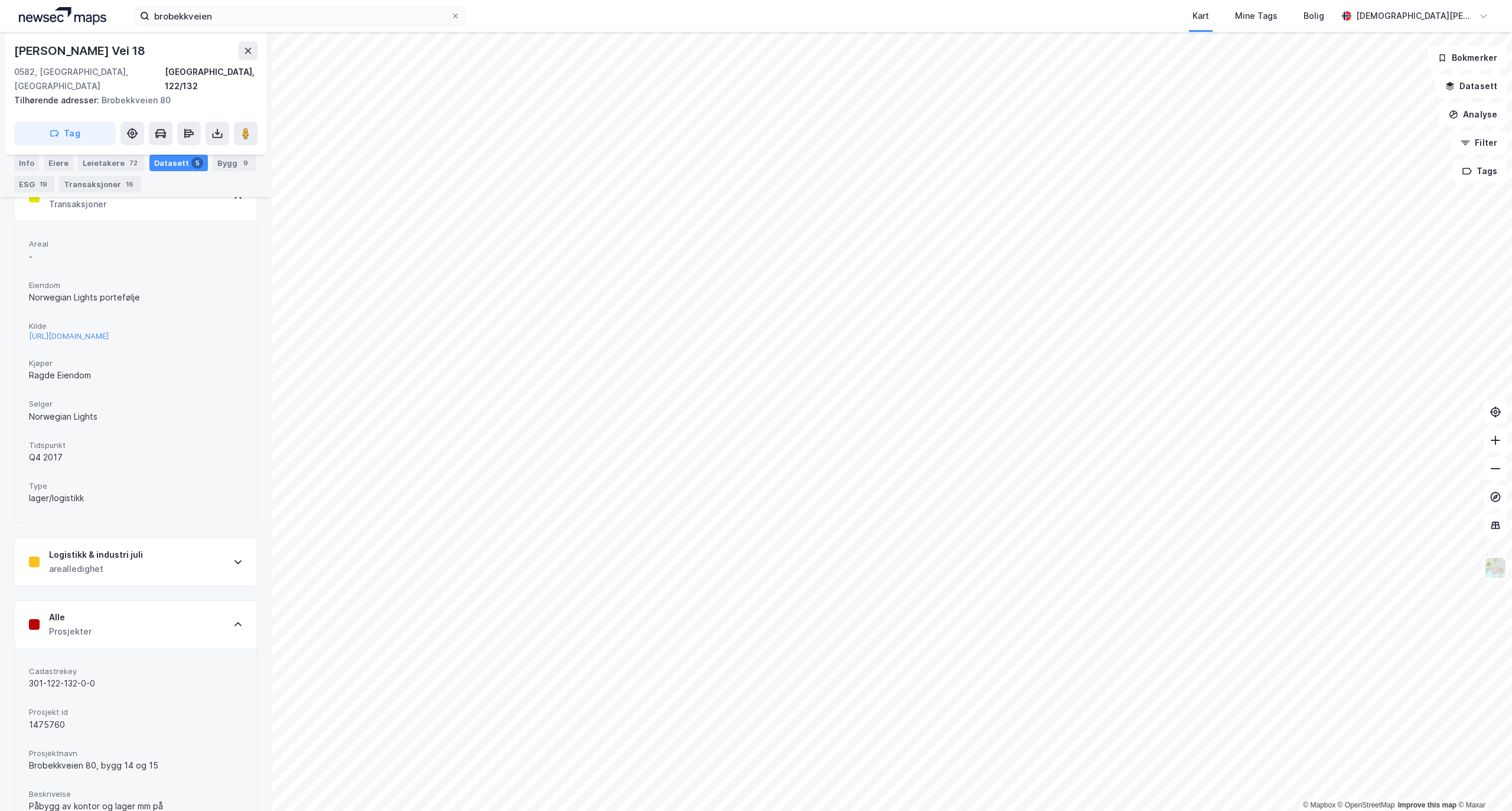
click at [216, 629] on div "Alle Prosjekter" at bounding box center [135, 624] width 242 height 47
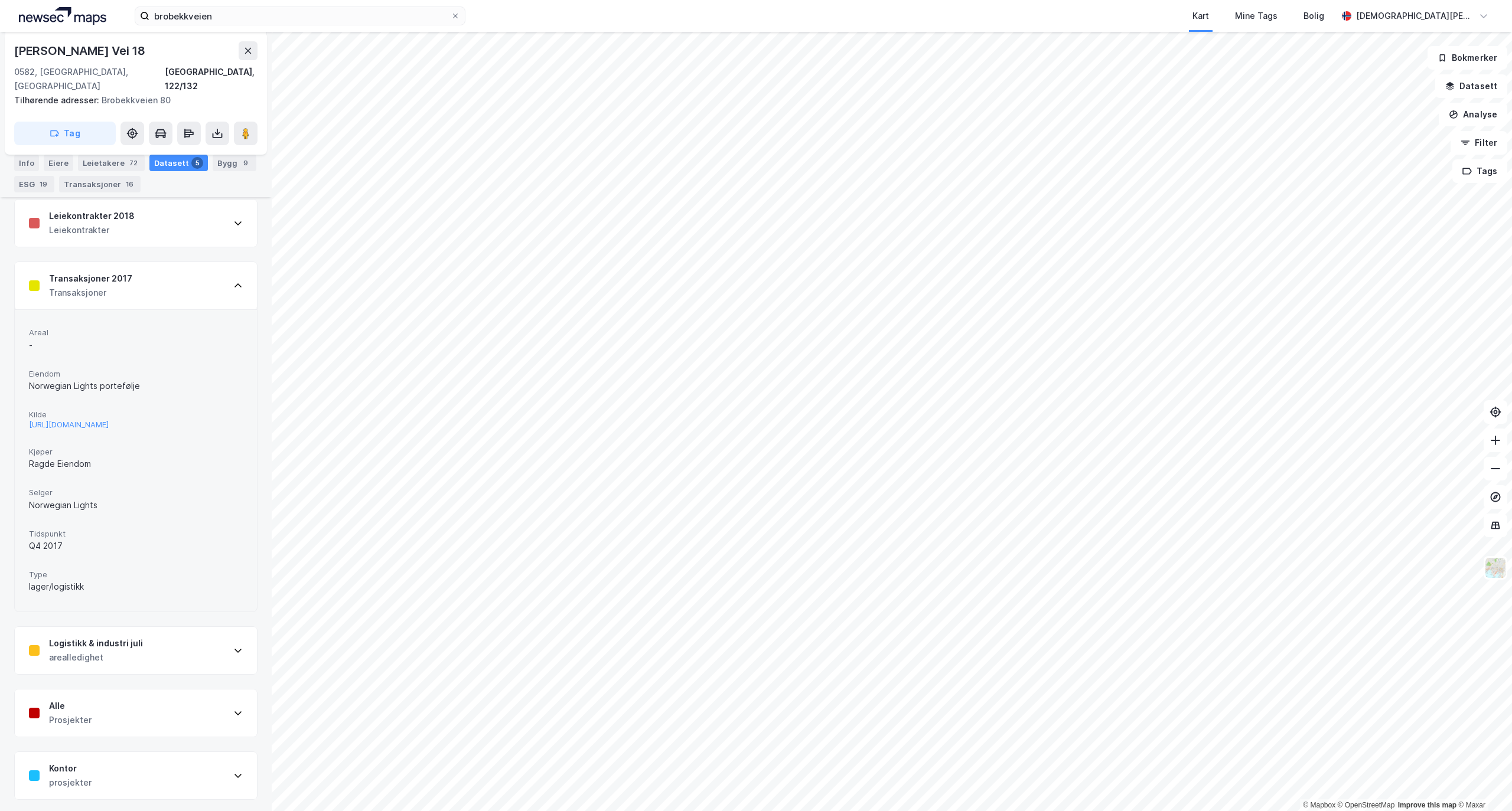
scroll to position [0, 0]
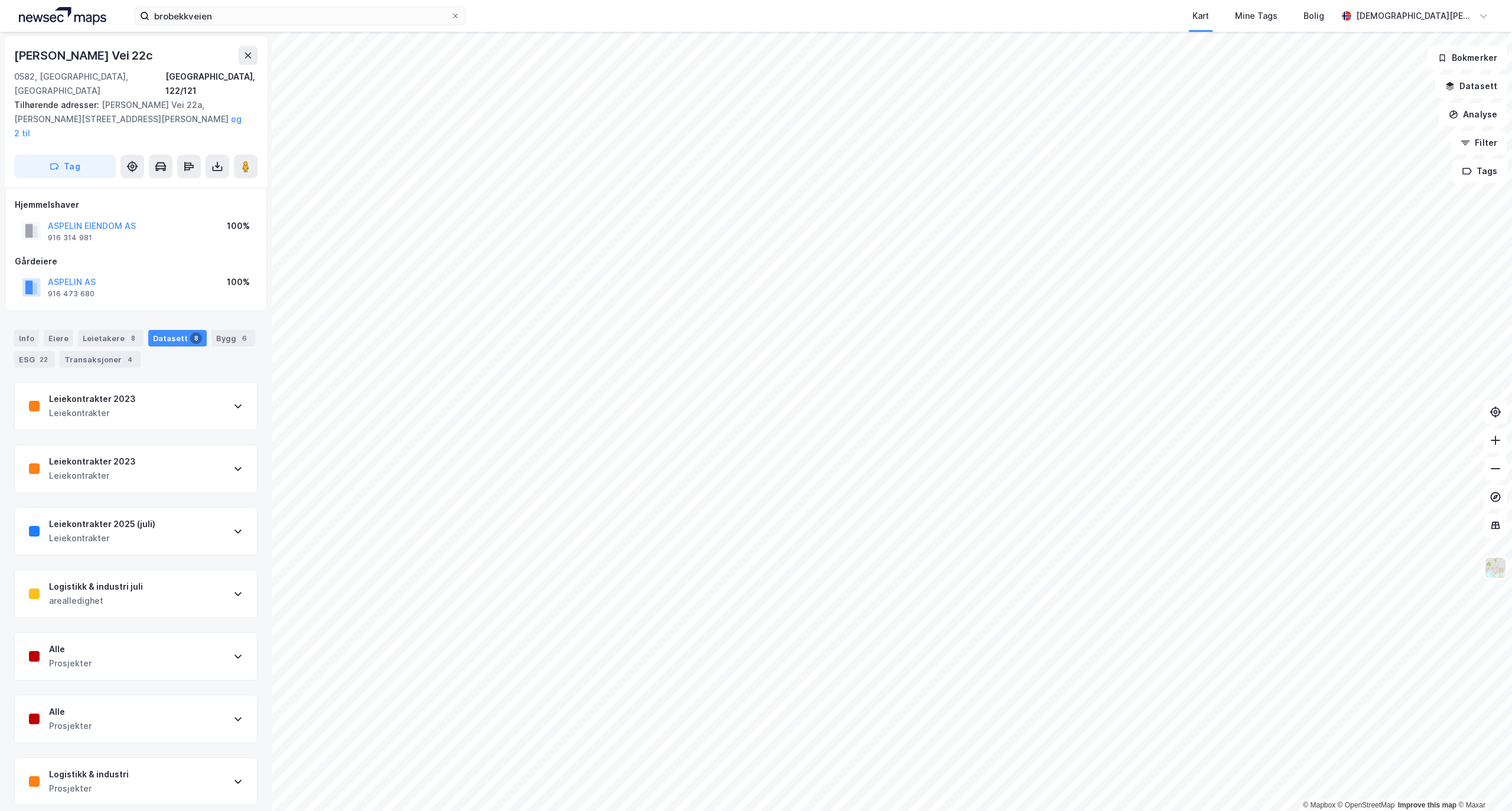
scroll to position [3, 0]
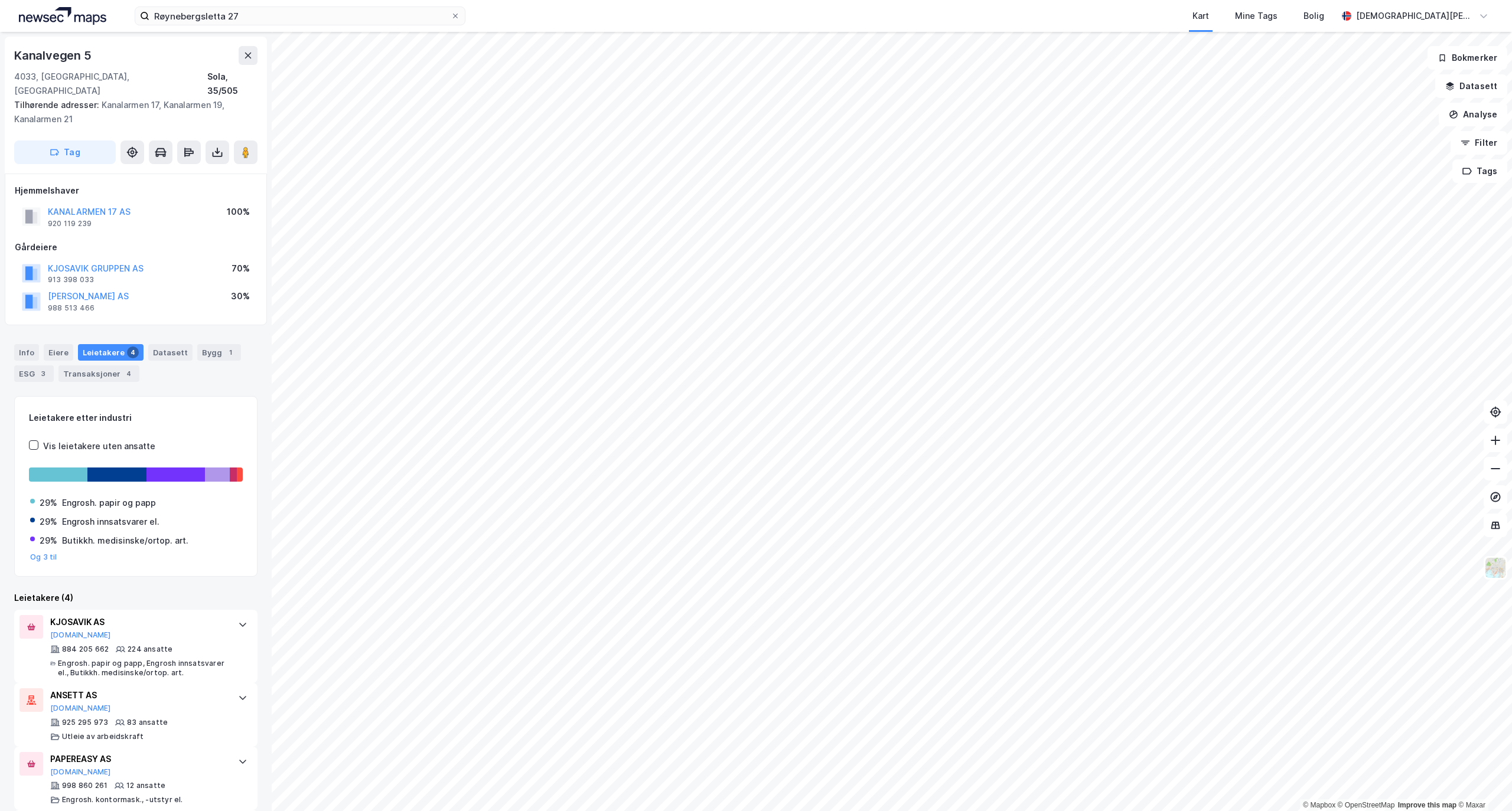
click at [177, 521] on div "© Mapbox © OpenStreetMap Improve this map © [STREET_ADDRESS], Rogaland Sola, 35…" at bounding box center [756, 421] width 1512 height 779
click at [998, 811] on html "Røynebergsletta 27 Kart Mine Tags Bolig [PERSON_NAME] © Mapbox © OpenStreetMap …" at bounding box center [756, 405] width 1512 height 811
